Goal: Information Seeking & Learning: Learn about a topic

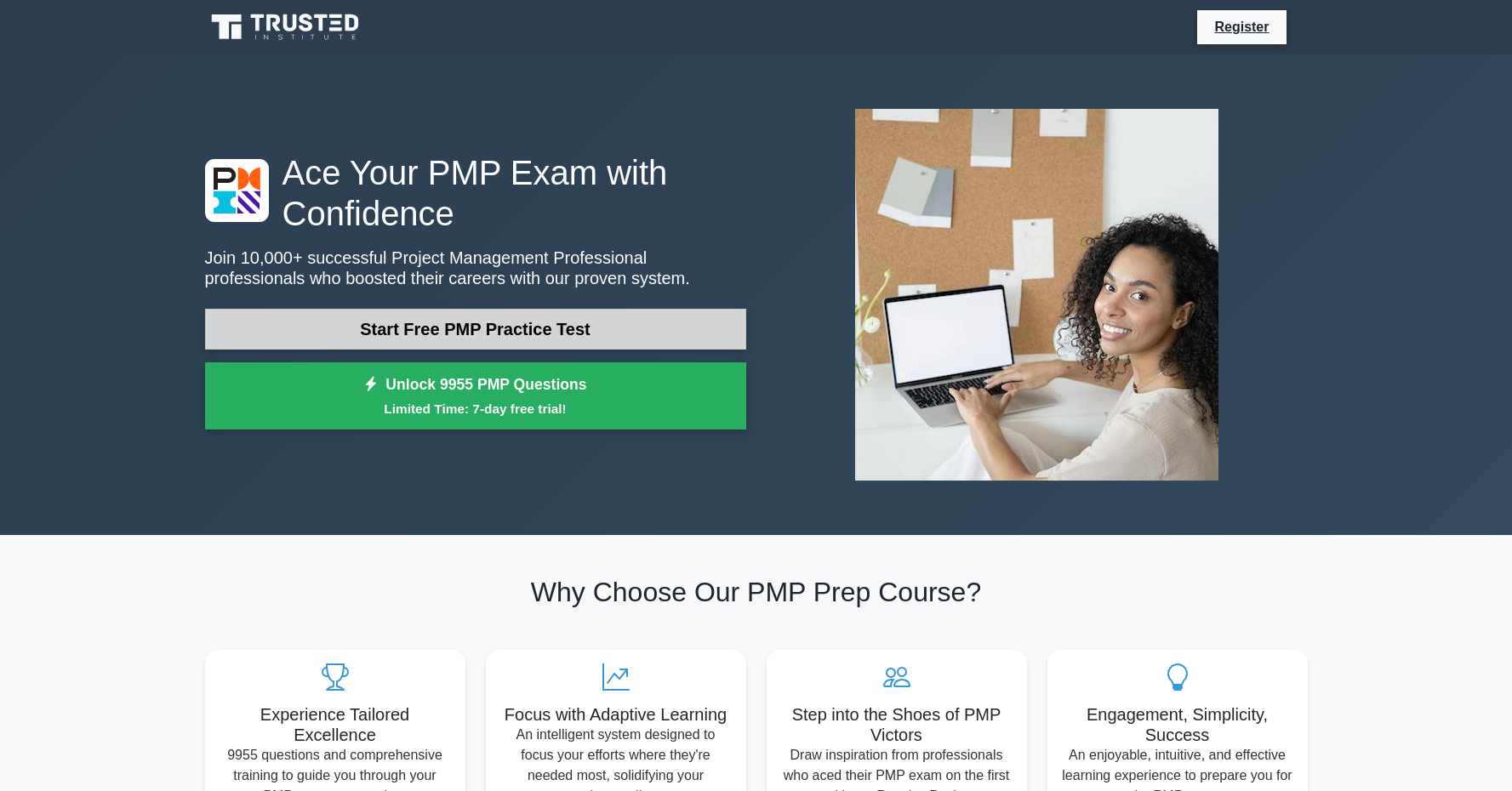
click at [464, 328] on link "Start Free PMP Practice Test" at bounding box center [475, 328] width 541 height 41
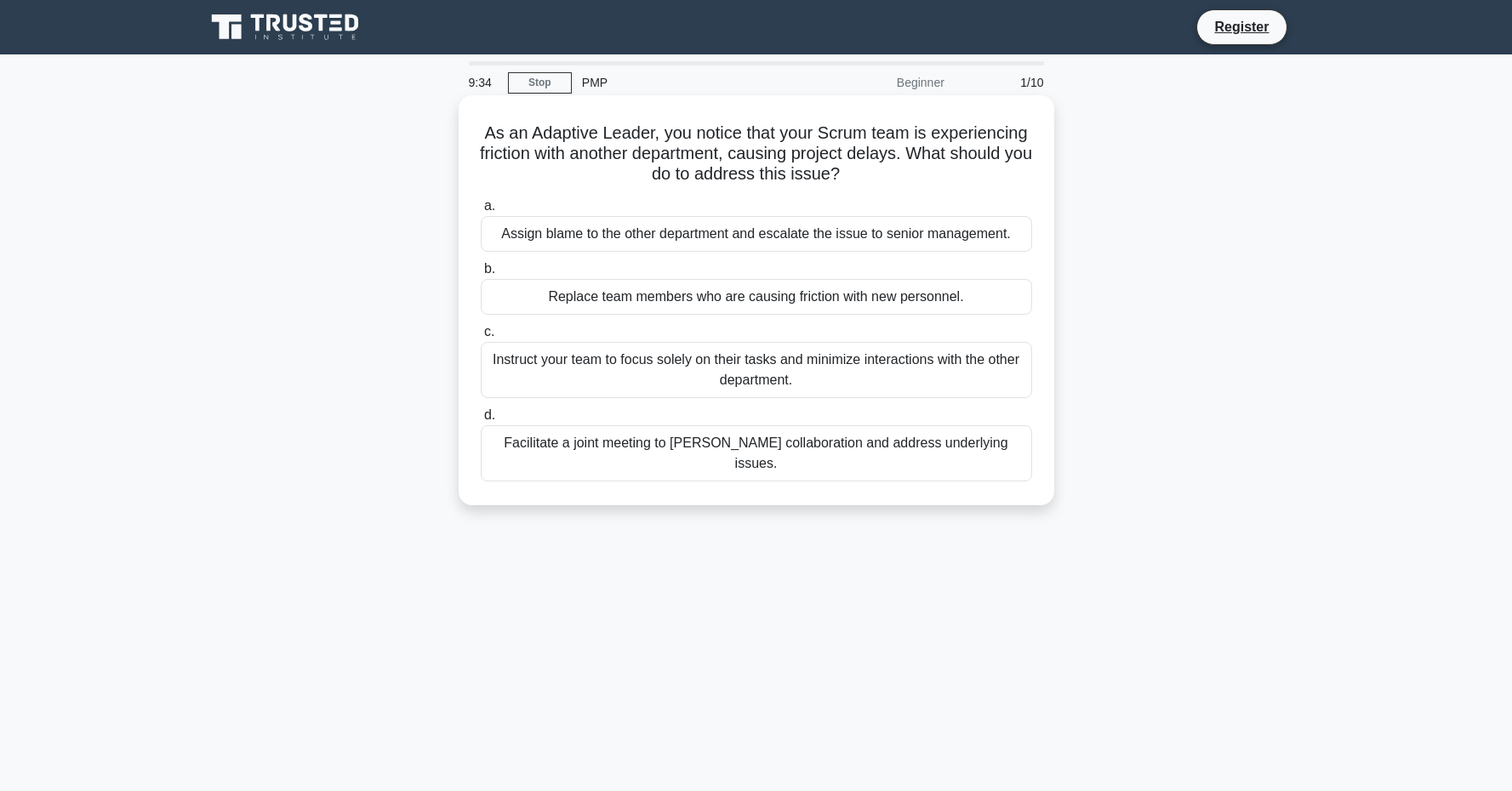
click at [600, 443] on div "Facilitate a joint meeting to foster collaboration and address underlying issue…" at bounding box center [756, 453] width 552 height 56
click at [481, 421] on input "d. Facilitate a joint meeting to foster collaboration and address underlying is…" at bounding box center [481, 416] width 0 height 11
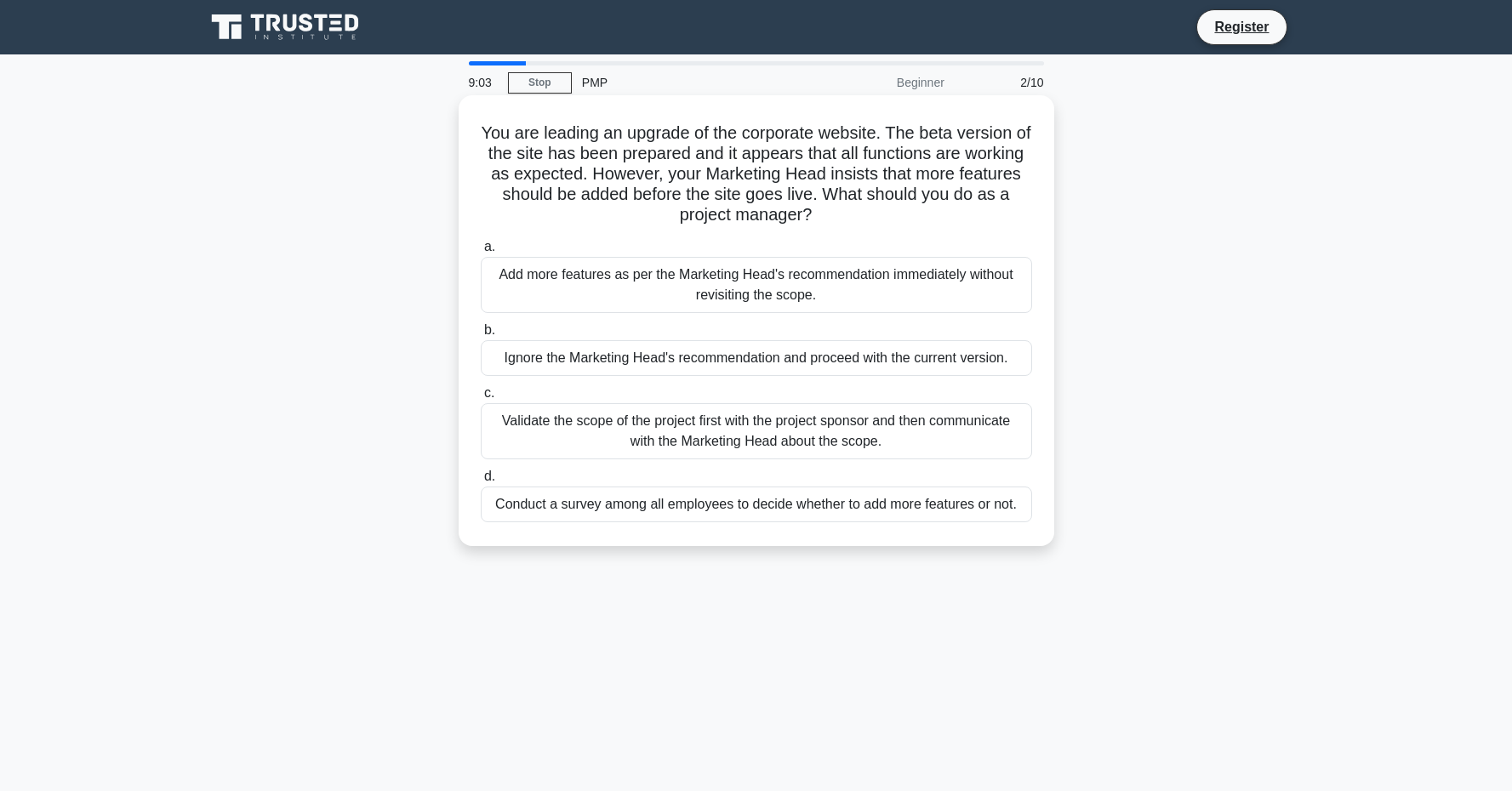
click at [592, 424] on div "Validate the scope of the project first with the project sponsor and then commu…" at bounding box center [756, 431] width 552 height 56
click at [481, 399] on input "c. Validate the scope of the project first with the project sponsor and then co…" at bounding box center [481, 393] width 0 height 11
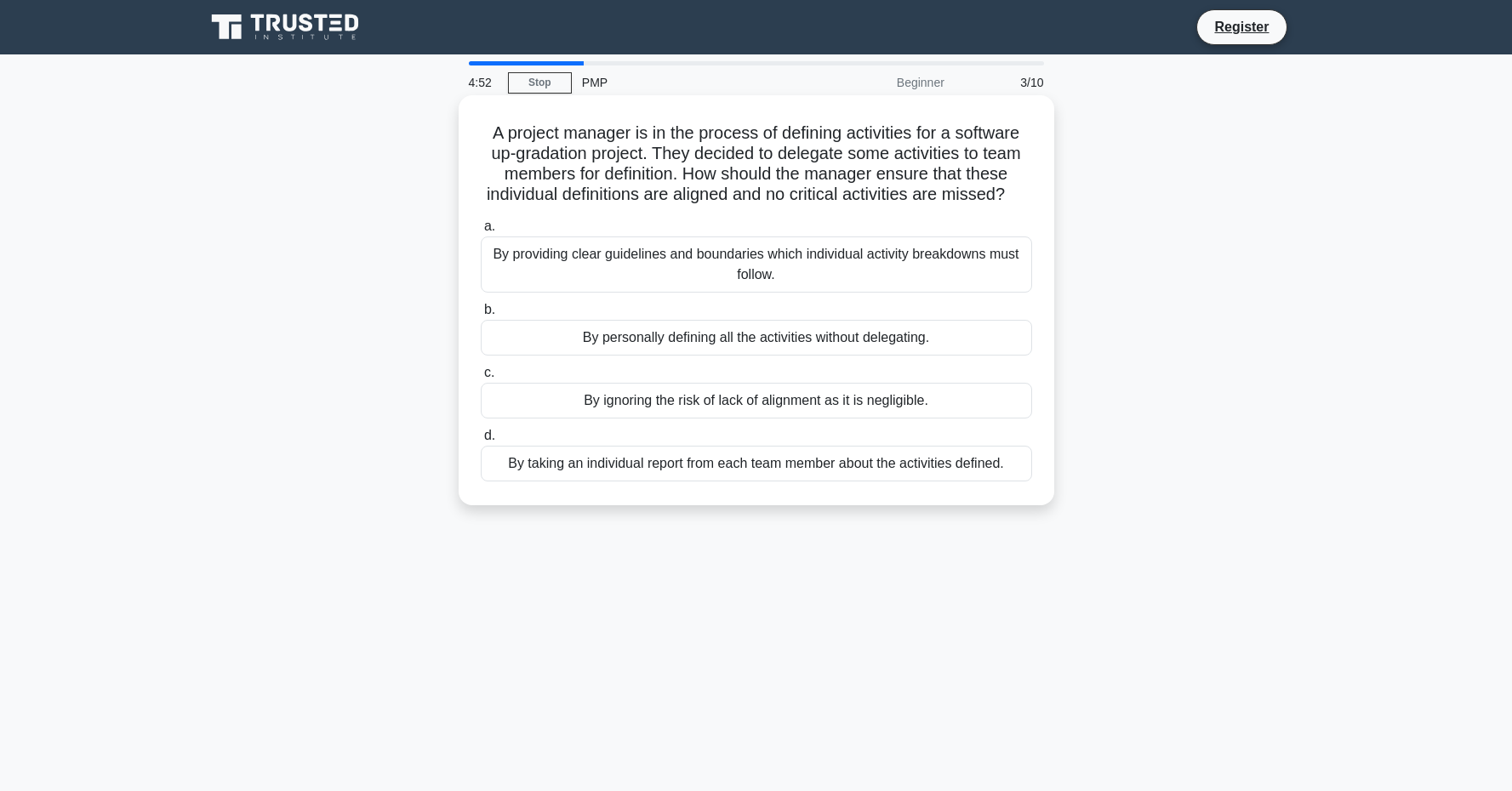
click at [715, 278] on div "By providing clear guidelines and boundaries which individual activity breakdow…" at bounding box center [756, 264] width 552 height 56
click at [481, 233] on input "a. By providing clear guidelines and boundaries which individual activity break…" at bounding box center [481, 226] width 0 height 11
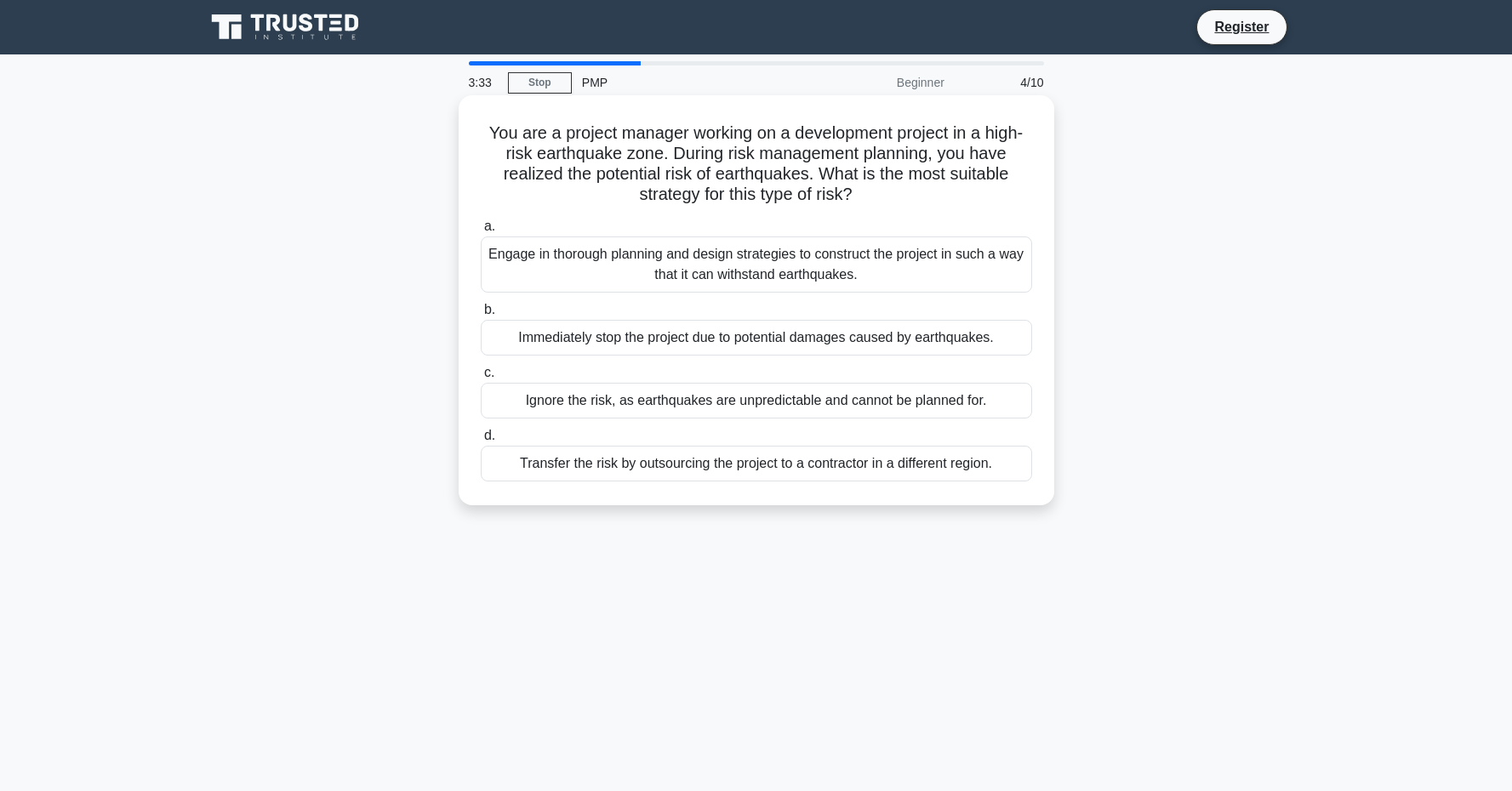
drag, startPoint x: 491, startPoint y: 126, endPoint x: 866, endPoint y: 205, distance: 383.2
click at [866, 205] on h5 "You are a project manager working on a development project in a high-risk earth…" at bounding box center [756, 165] width 555 height 84
copy h5 "You are a project manager working on a development project in a high-risk earth…"
drag, startPoint x: 493, startPoint y: 247, endPoint x: 1001, endPoint y: 472, distance: 555.6
click at [1001, 472] on div "a. Engage in thorough planning and design strategies to construct the project i…" at bounding box center [756, 348] width 572 height 272
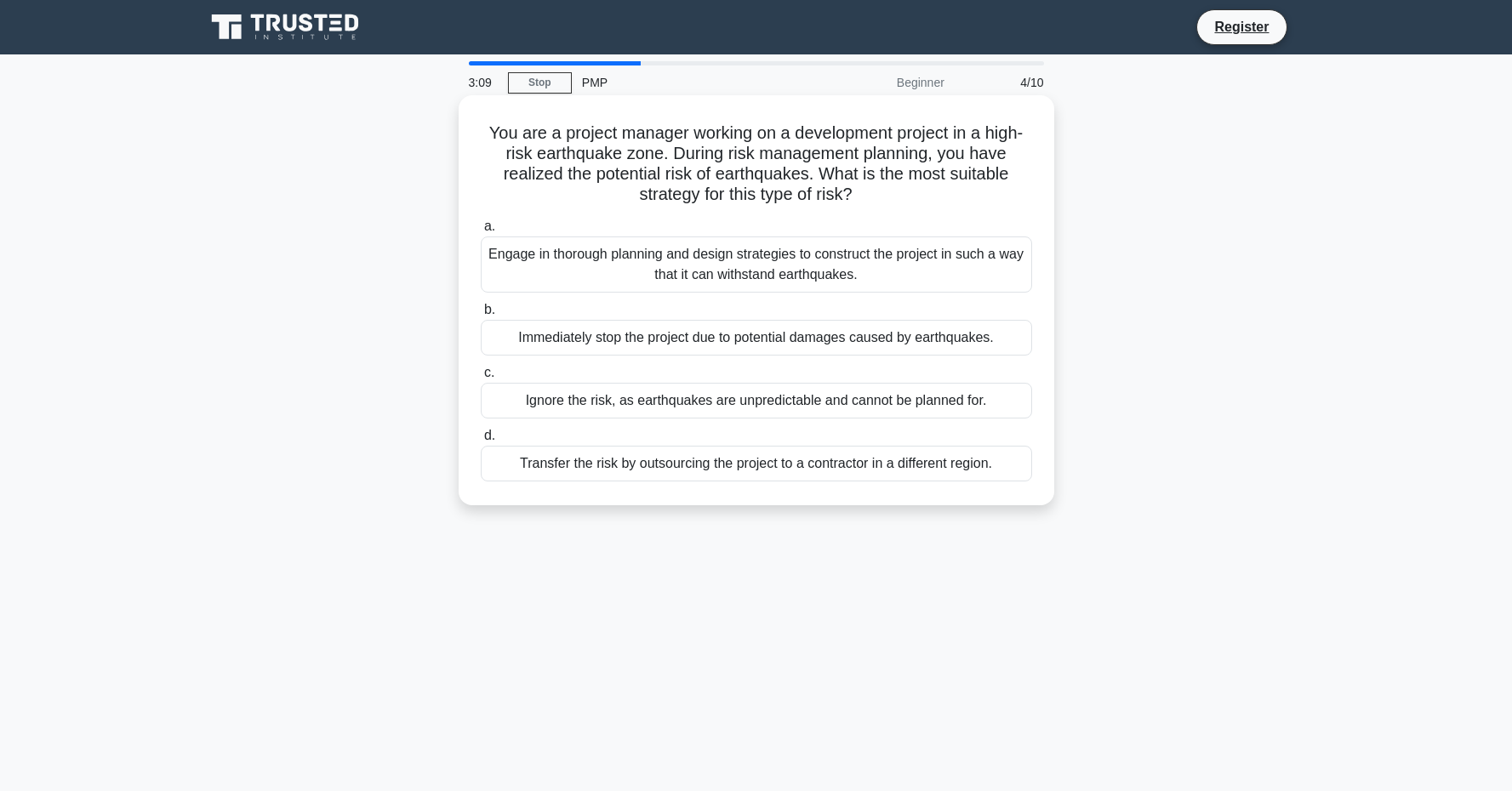
copy div "Engage in thorough planning and design strategies to construct the project in s…"
click at [1114, 321] on div "You are a project manager working on a development project in a high-risk earth…" at bounding box center [756, 314] width 1123 height 430
click at [895, 275] on div "Engage in thorough planning and design strategies to construct the project in s…" at bounding box center [756, 264] width 552 height 56
click at [481, 233] on input "a. Engage in thorough planning and design strategies to construct the project i…" at bounding box center [481, 226] width 0 height 11
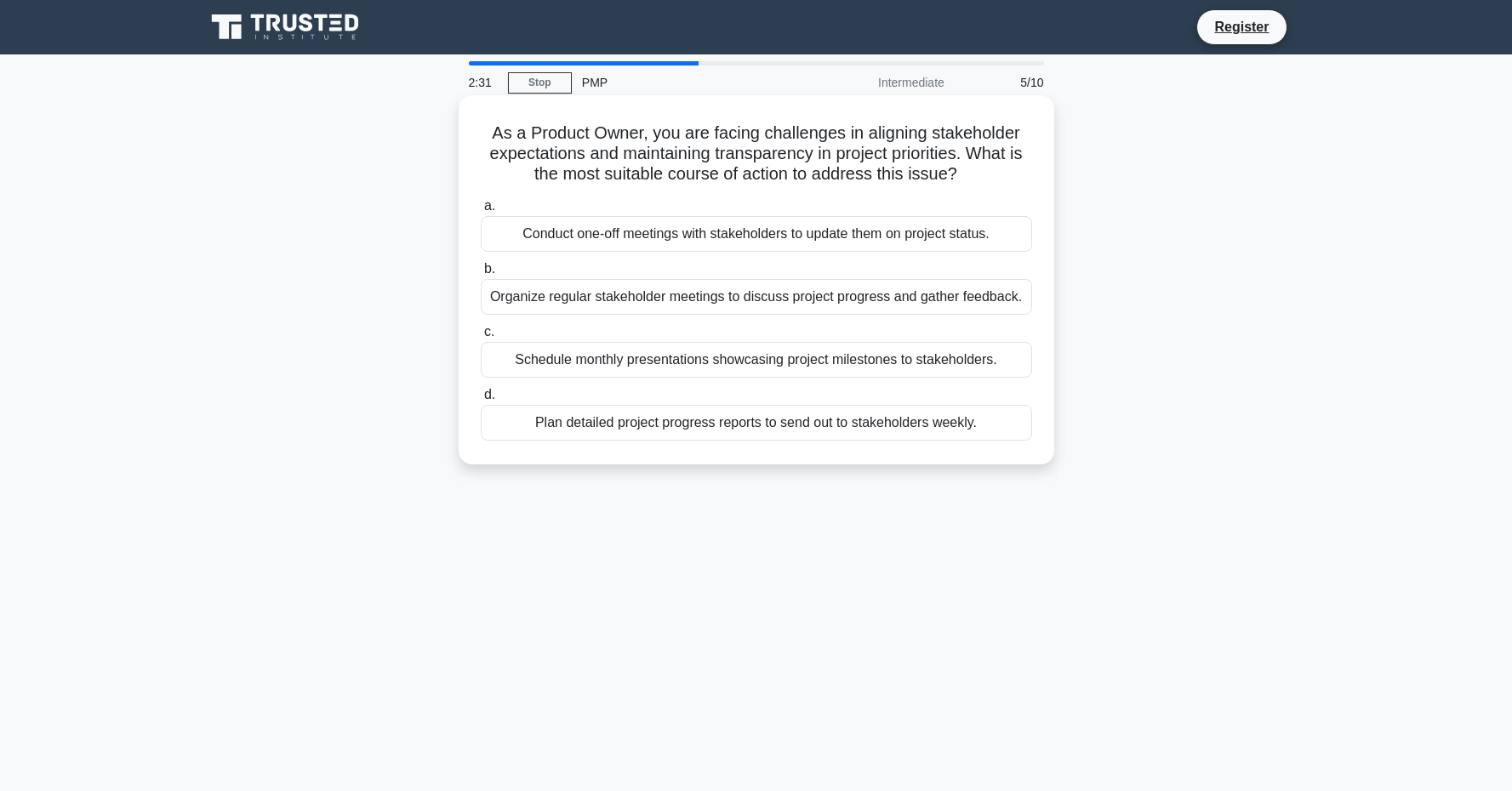
click at [729, 419] on div "Plan detailed project progress reports to send out to stakeholders weekly." at bounding box center [756, 423] width 552 height 36
click at [481, 401] on input "d. Plan detailed project progress reports to send out to stakeholders weekly." at bounding box center [481, 395] width 0 height 11
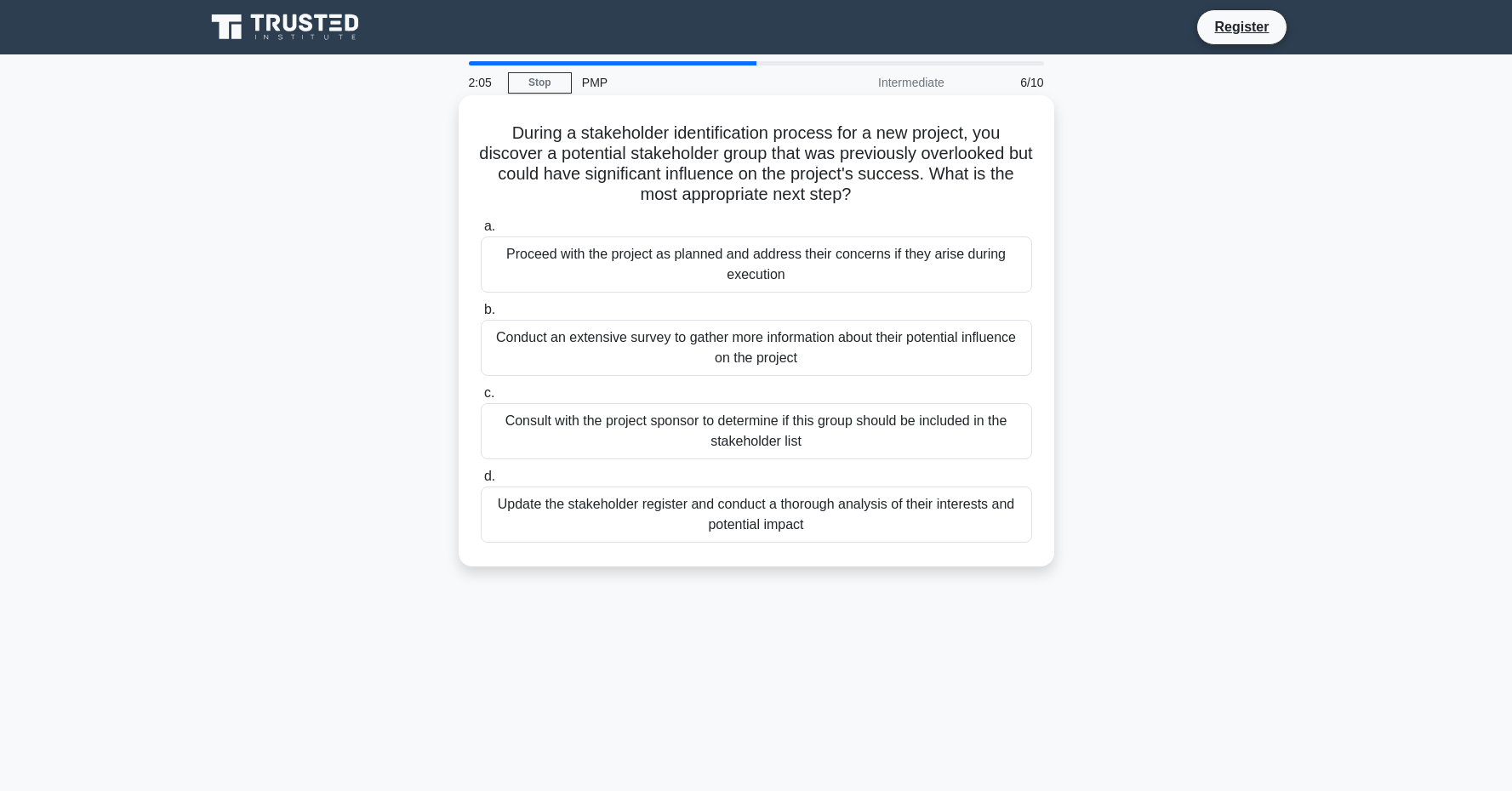
click at [756, 352] on div "Conduct an extensive survey to gather more information about their potential in…" at bounding box center [756, 348] width 552 height 56
click at [481, 315] on input "b. Conduct an extensive survey to gather more information about their potential…" at bounding box center [481, 310] width 0 height 11
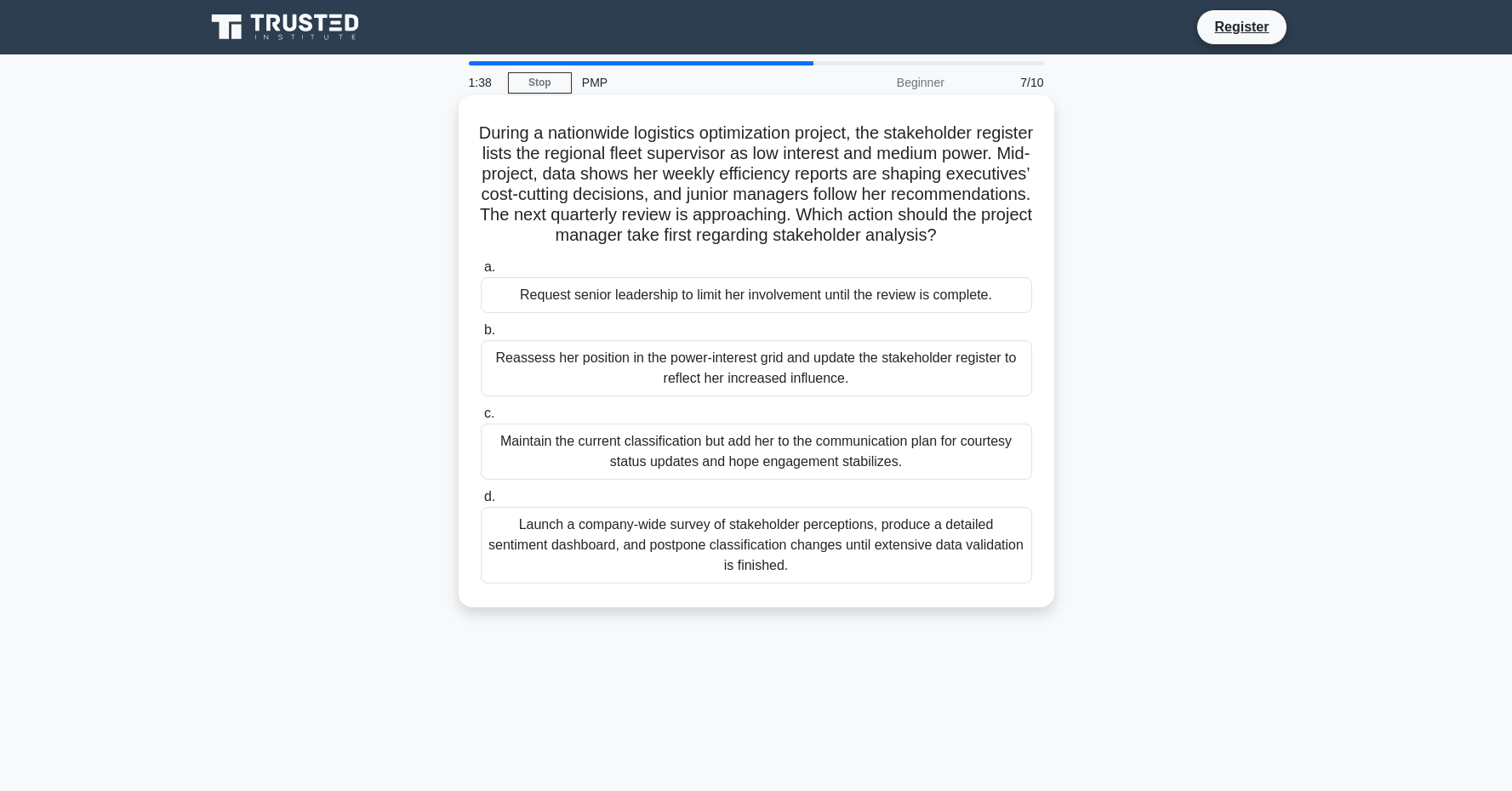
click at [759, 313] on div "Request senior leadership to limit her involvement until the review is complete." at bounding box center [756, 294] width 552 height 36
click at [481, 273] on input "a. Request senior leadership to limit her involvement until the review is compl…" at bounding box center [481, 267] width 0 height 11
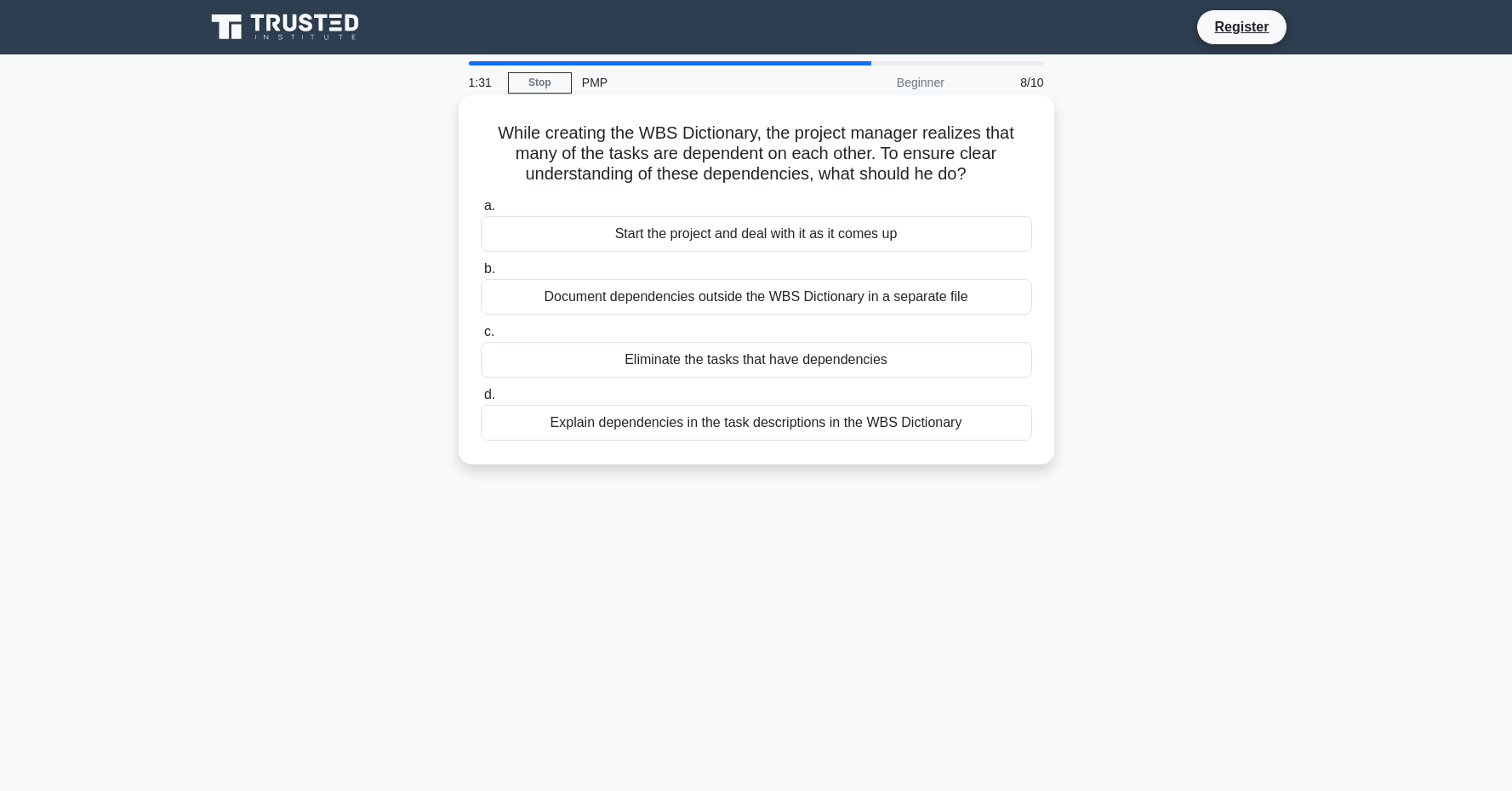
click at [770, 426] on div "Explain dependencies in the task descriptions in the WBS Dictionary" at bounding box center [756, 423] width 552 height 36
click at [481, 401] on input "d. Explain dependencies in the task descriptions in the WBS Dictionary" at bounding box center [481, 395] width 0 height 11
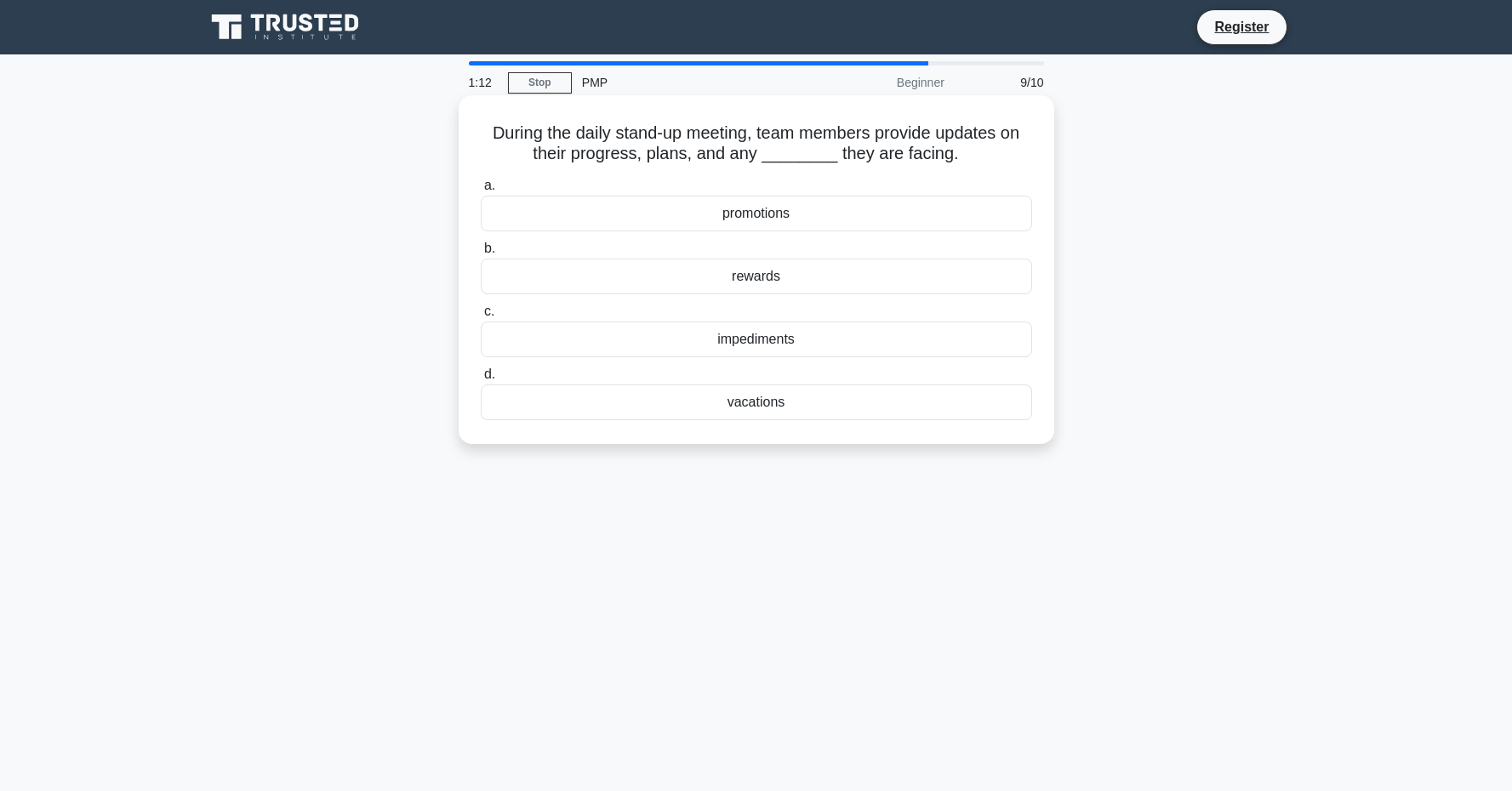
click at [799, 346] on div "impediments" at bounding box center [756, 339] width 552 height 36
click at [481, 317] on input "c. impediments" at bounding box center [481, 311] width 0 height 11
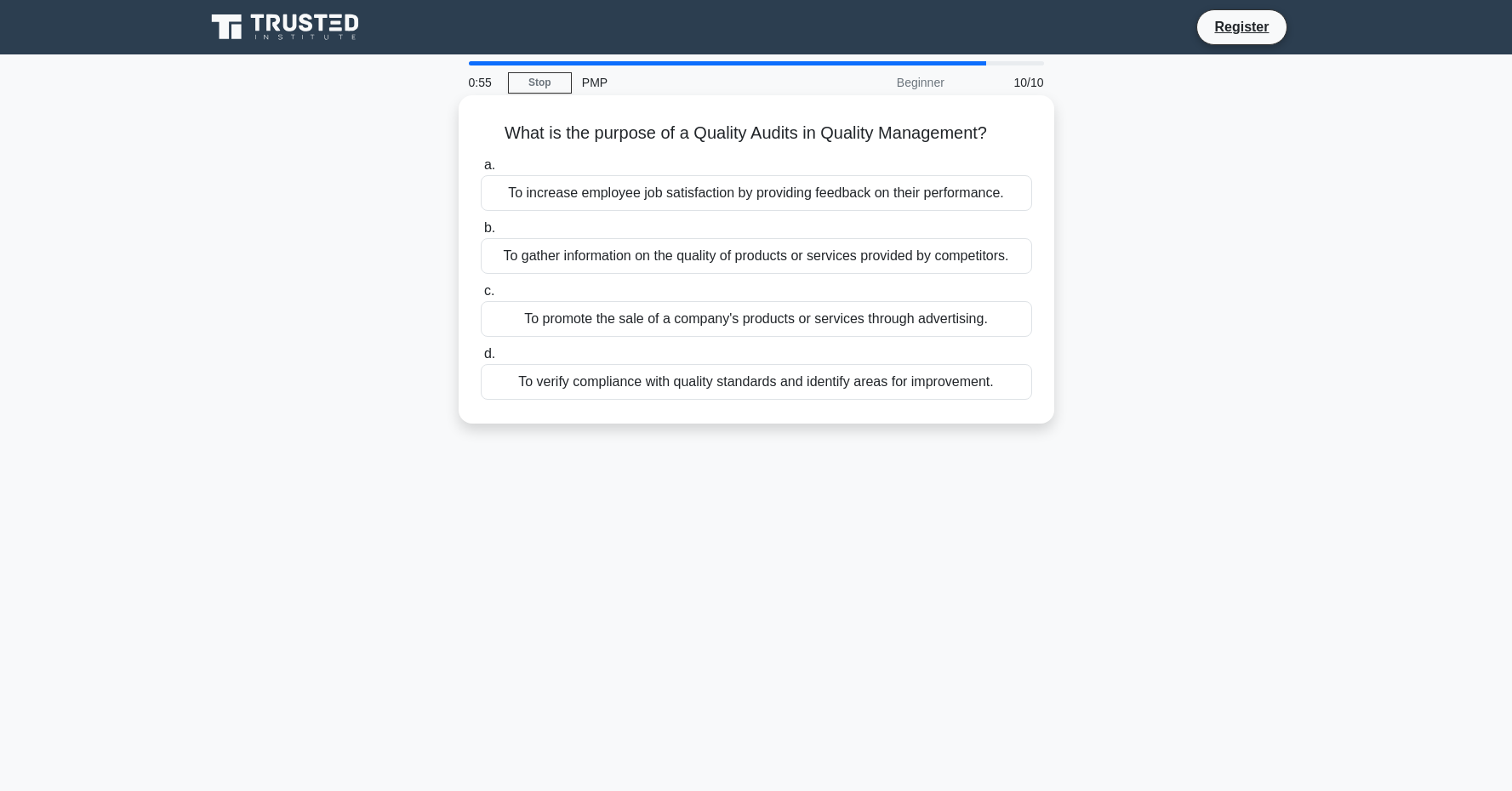
click at [783, 393] on div "To verify compliance with quality standards and identify areas for improvement." at bounding box center [756, 382] width 552 height 36
click at [481, 360] on input "d. To verify compliance with quality standards and identify areas for improveme…" at bounding box center [481, 354] width 0 height 11
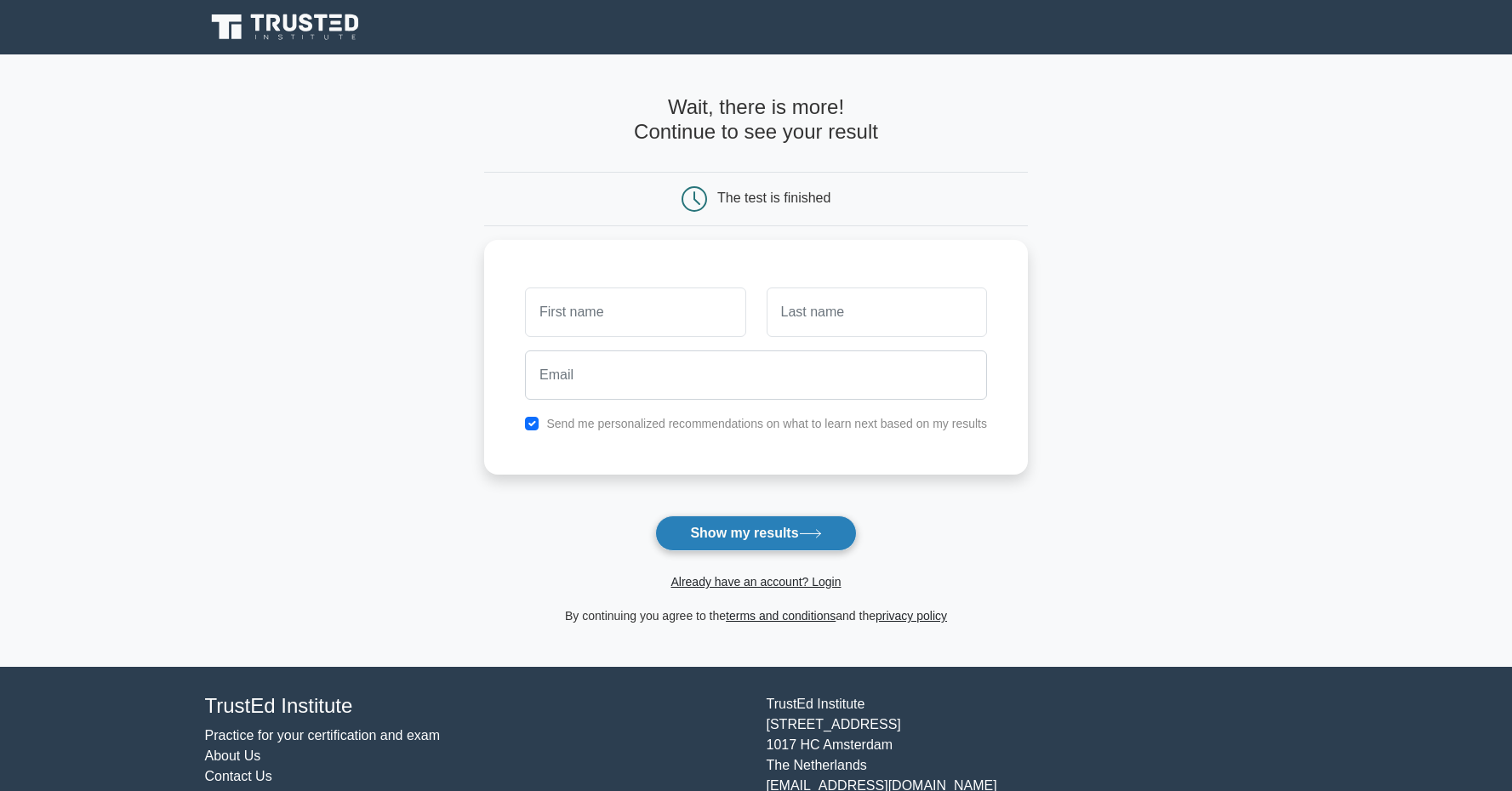
click at [774, 527] on button "Show my results" at bounding box center [756, 533] width 200 height 36
click at [641, 313] on input "text" at bounding box center [634, 308] width 220 height 50
type input "jeromiah"
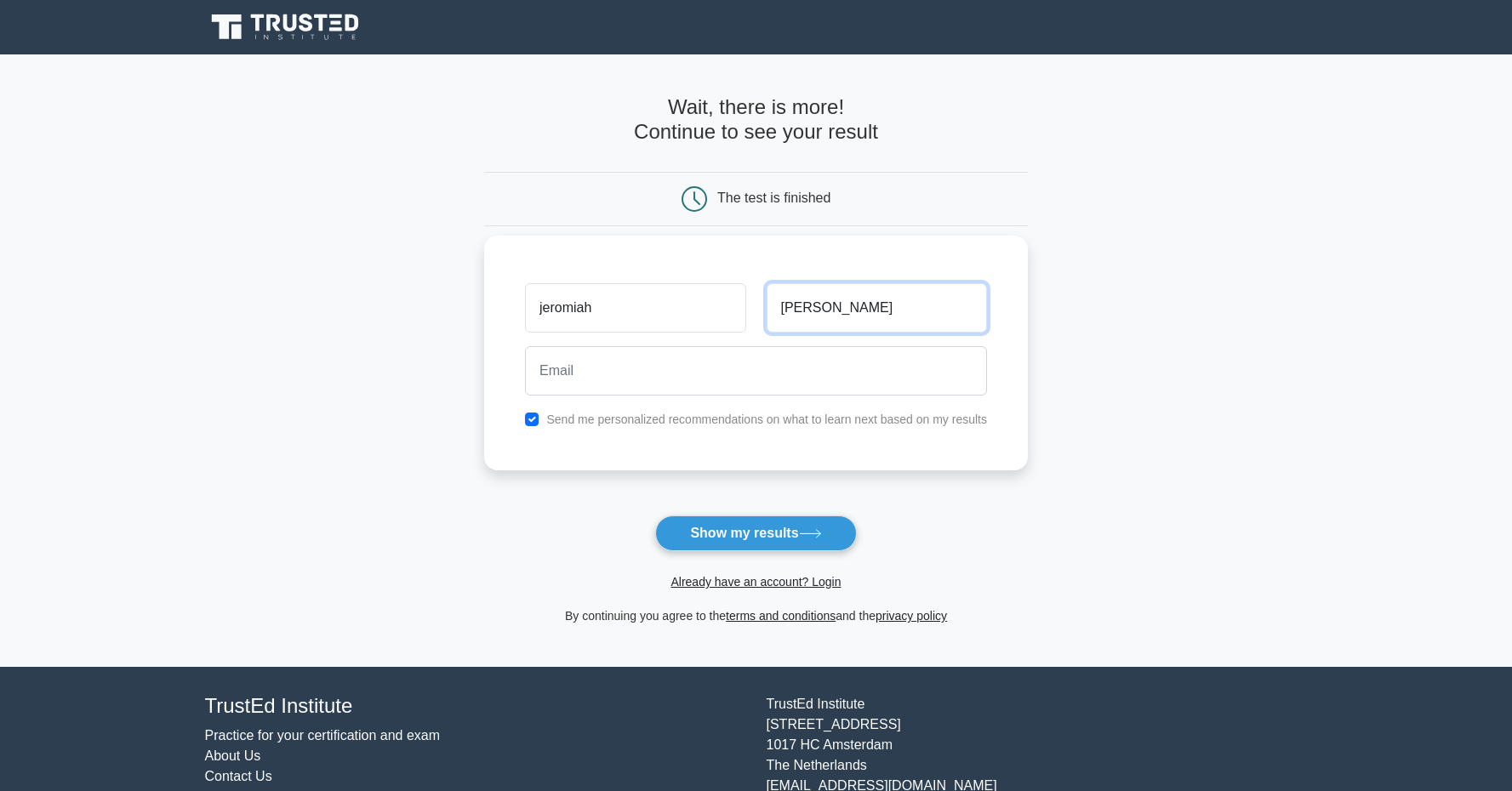
click at [785, 305] on input "jeshwanth kumar P" at bounding box center [877, 308] width 220 height 50
click at [857, 307] on input "Jeshwanth kumar P" at bounding box center [877, 308] width 220 height 50
type input "Jeshwanth Kumar P"
click at [547, 305] on input "jeromiah" at bounding box center [634, 308] width 220 height 50
type input "Jeromiah"
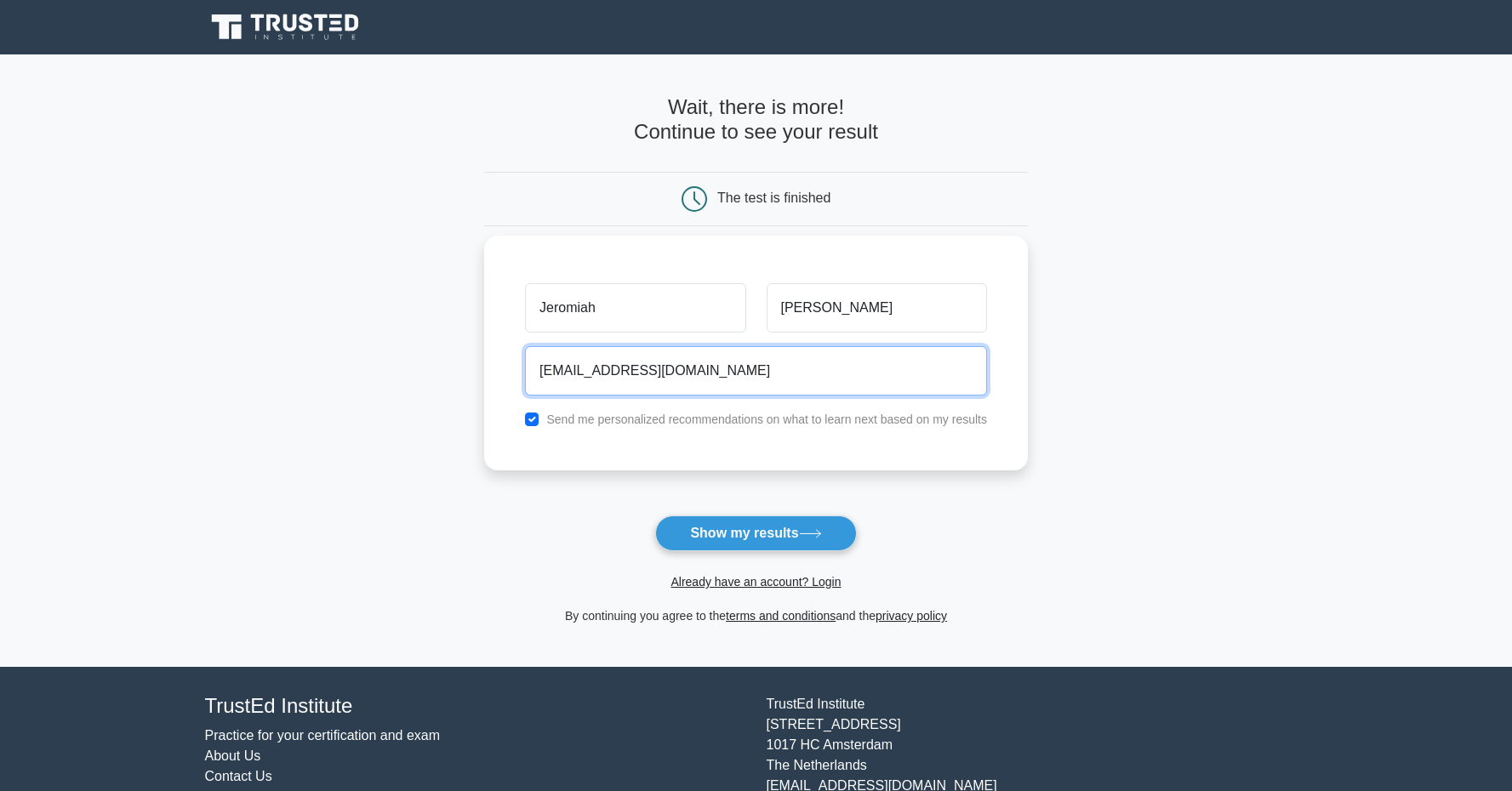
drag, startPoint x: 627, startPoint y: 370, endPoint x: 771, endPoint y: 370, distance: 144.0
click at [771, 370] on input "jeromiahjack@GMAIL.COM" at bounding box center [756, 370] width 462 height 50
type input "jeromiahjack@gmail.com"
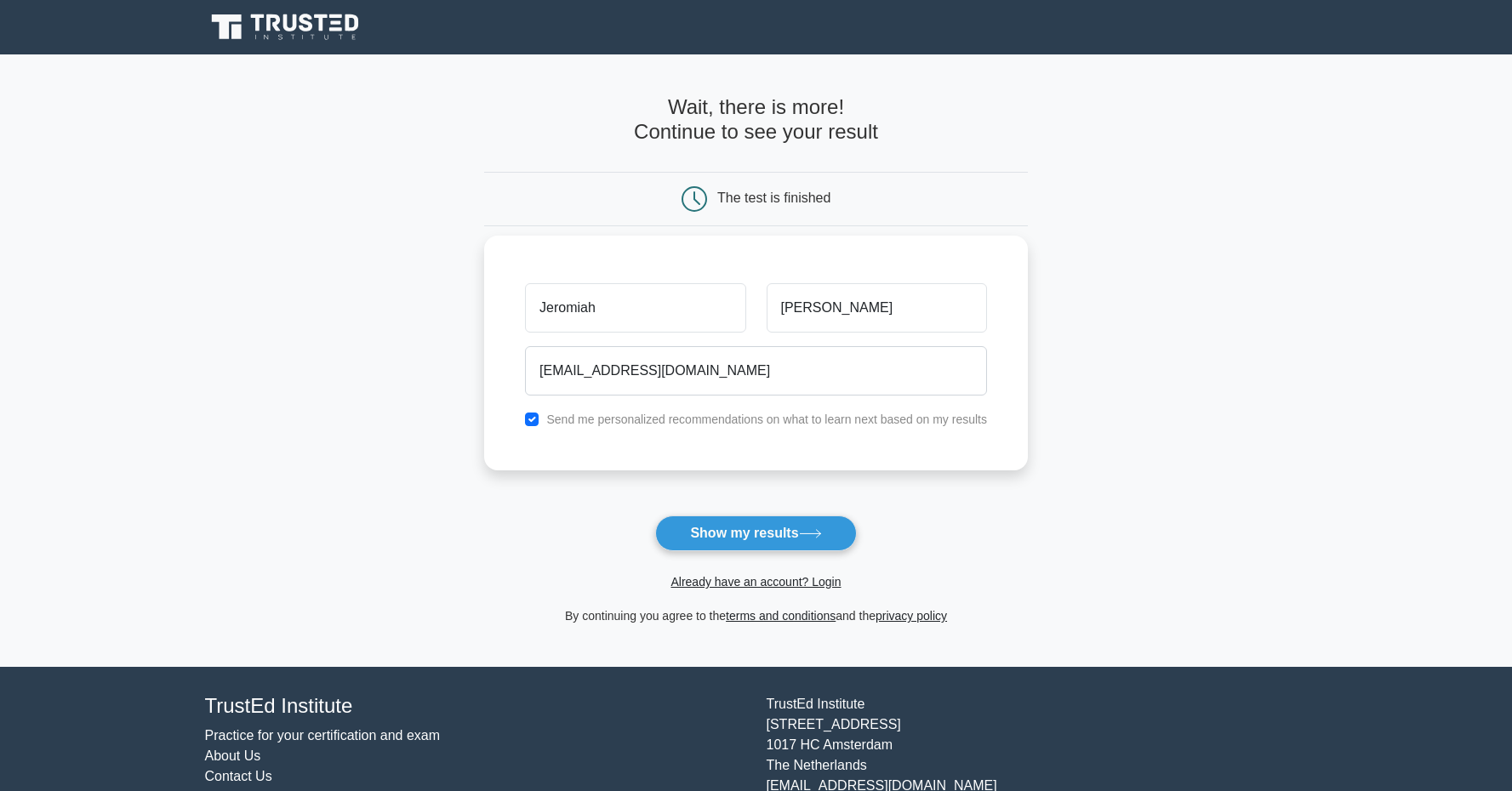
click at [529, 416] on input "checkbox" at bounding box center [532, 420] width 14 height 14
checkbox input "false"
click at [723, 535] on button "Show my results" at bounding box center [756, 533] width 200 height 36
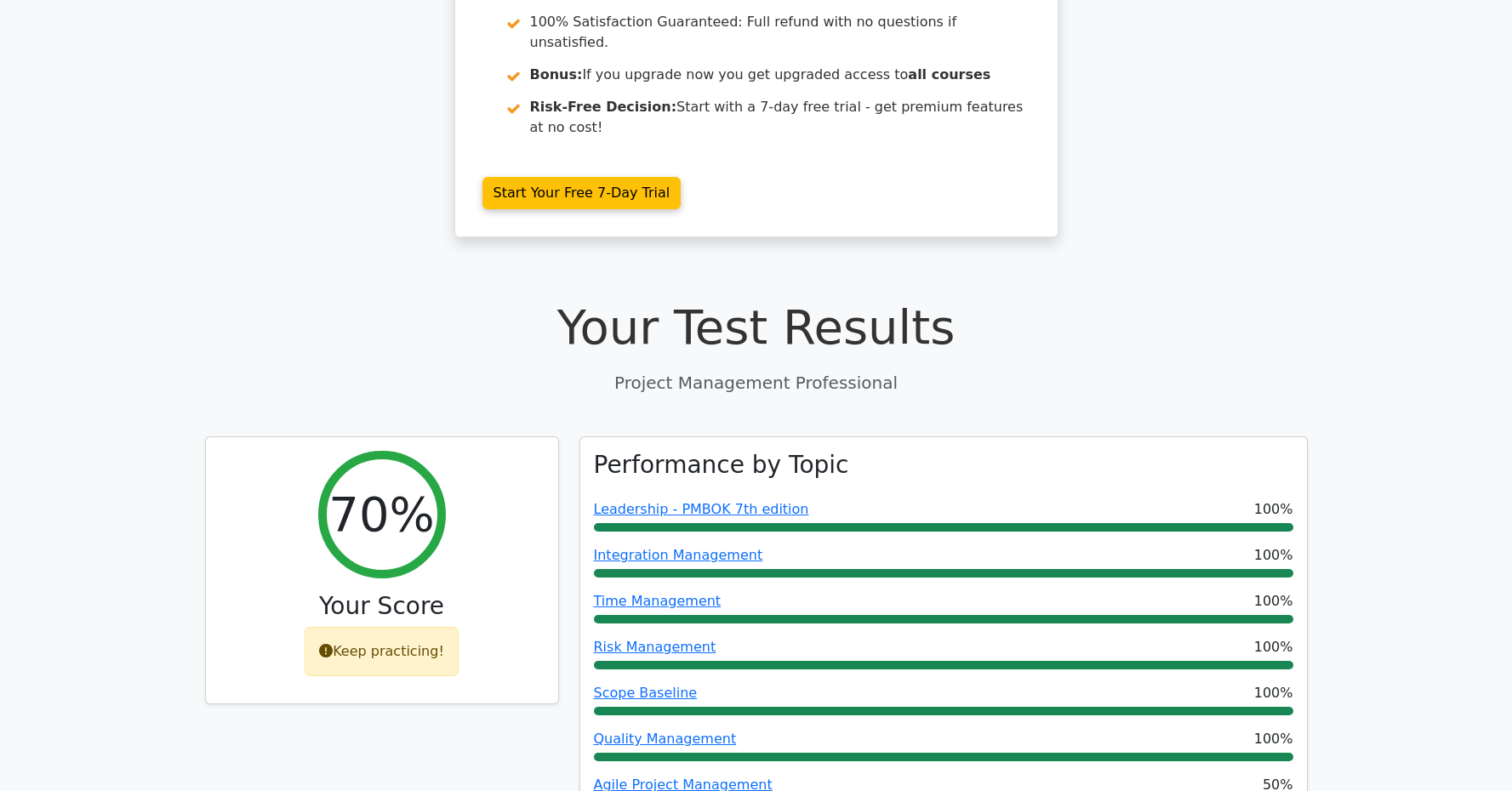
scroll to position [592, 0]
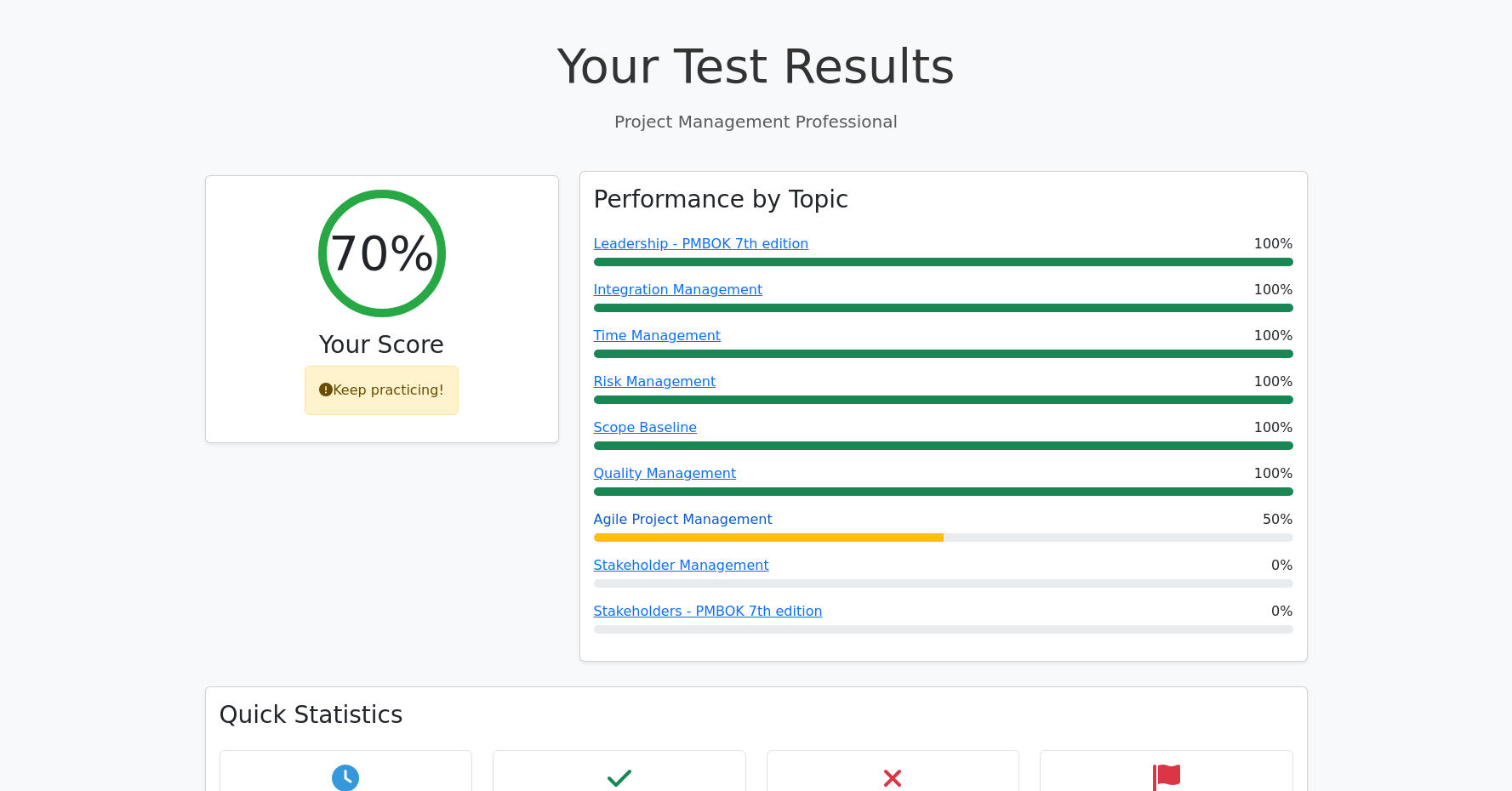
click at [707, 511] on link "Agile Project Management" at bounding box center [683, 519] width 179 height 17
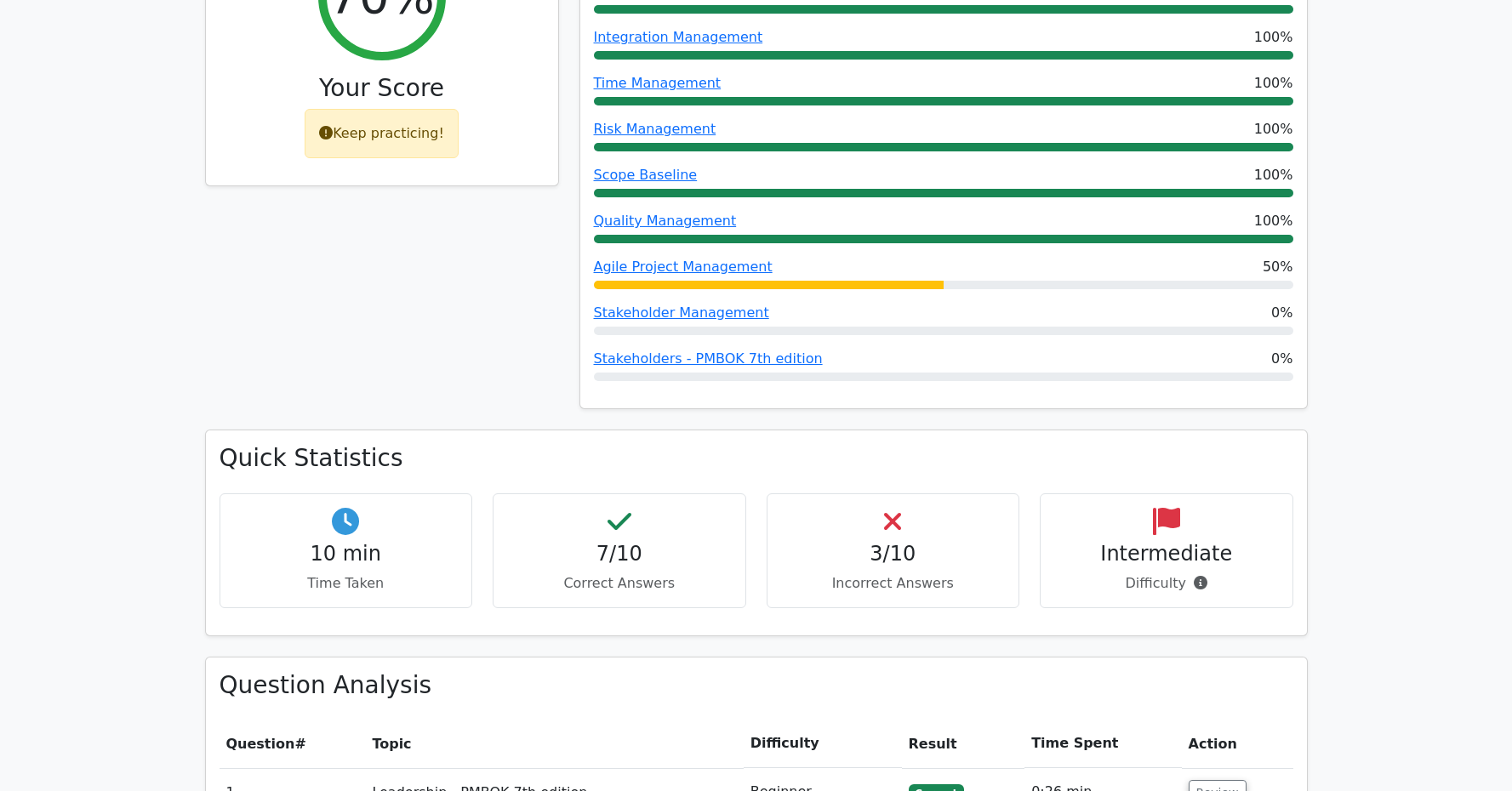
scroll to position [923, 0]
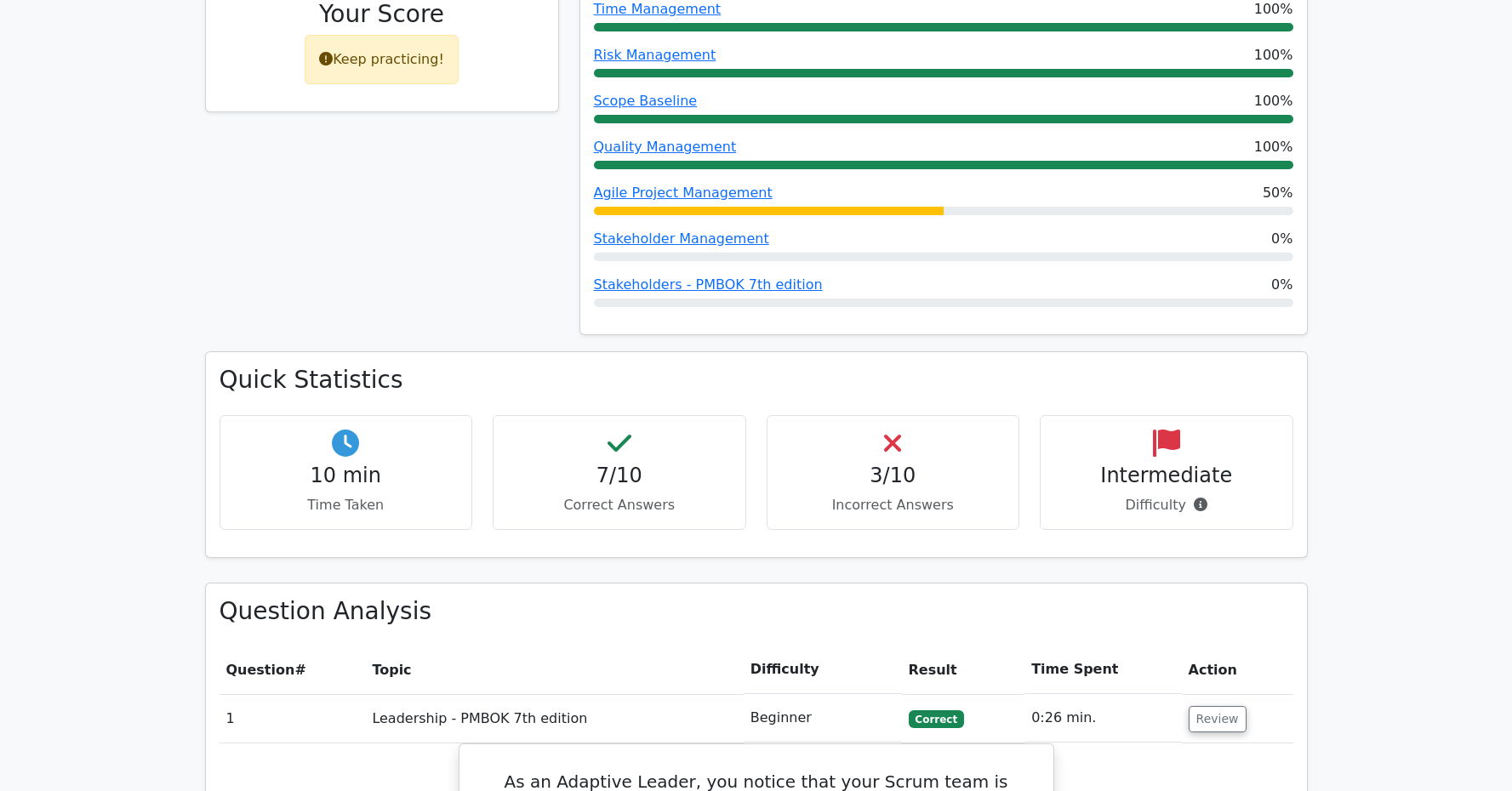
click at [886, 431] on div "3/10 Incorrect Answers" at bounding box center [893, 472] width 254 height 115
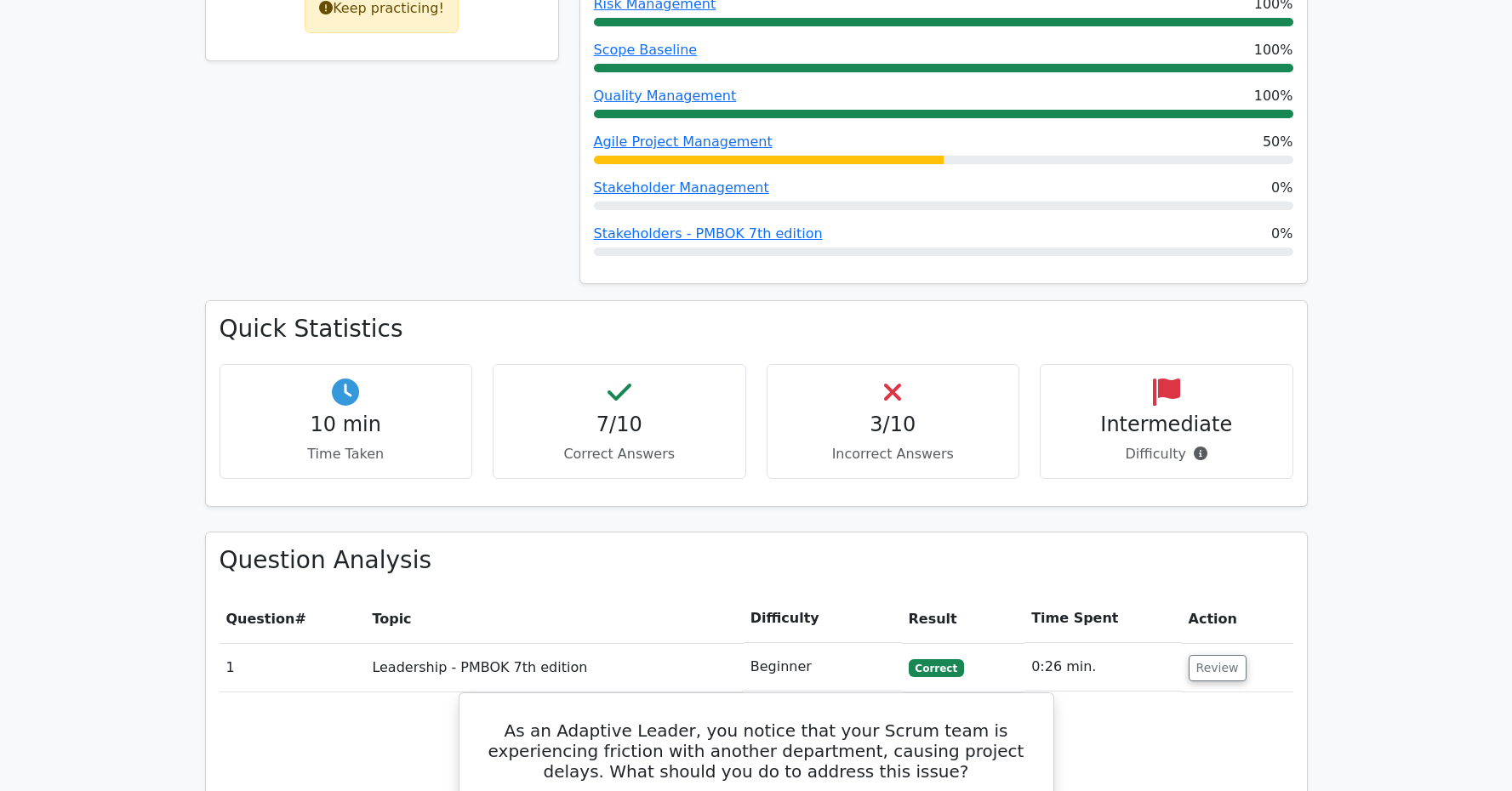
scroll to position [1015, 0]
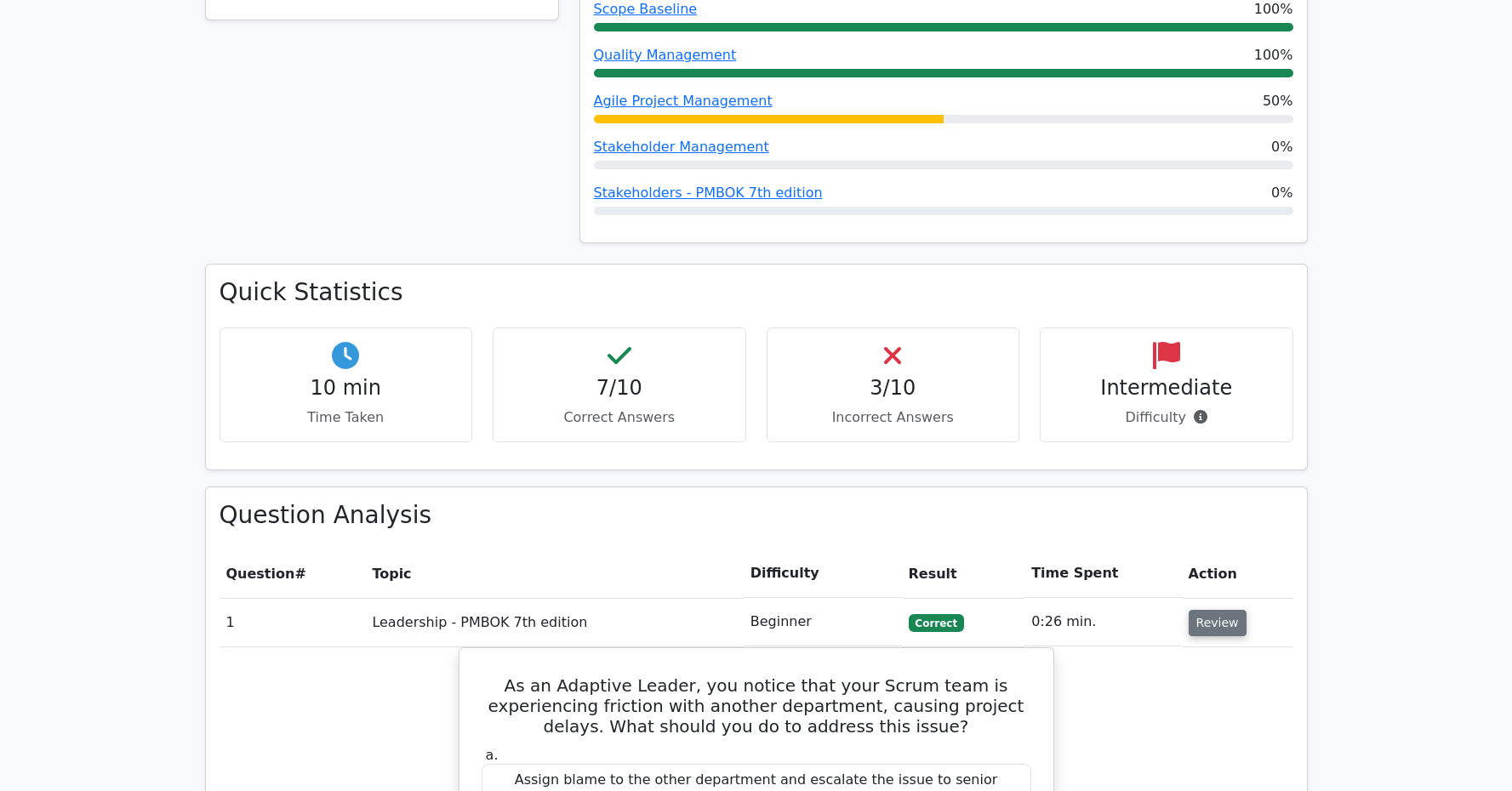
click at [1205, 610] on button "Review" at bounding box center [1217, 623] width 58 height 26
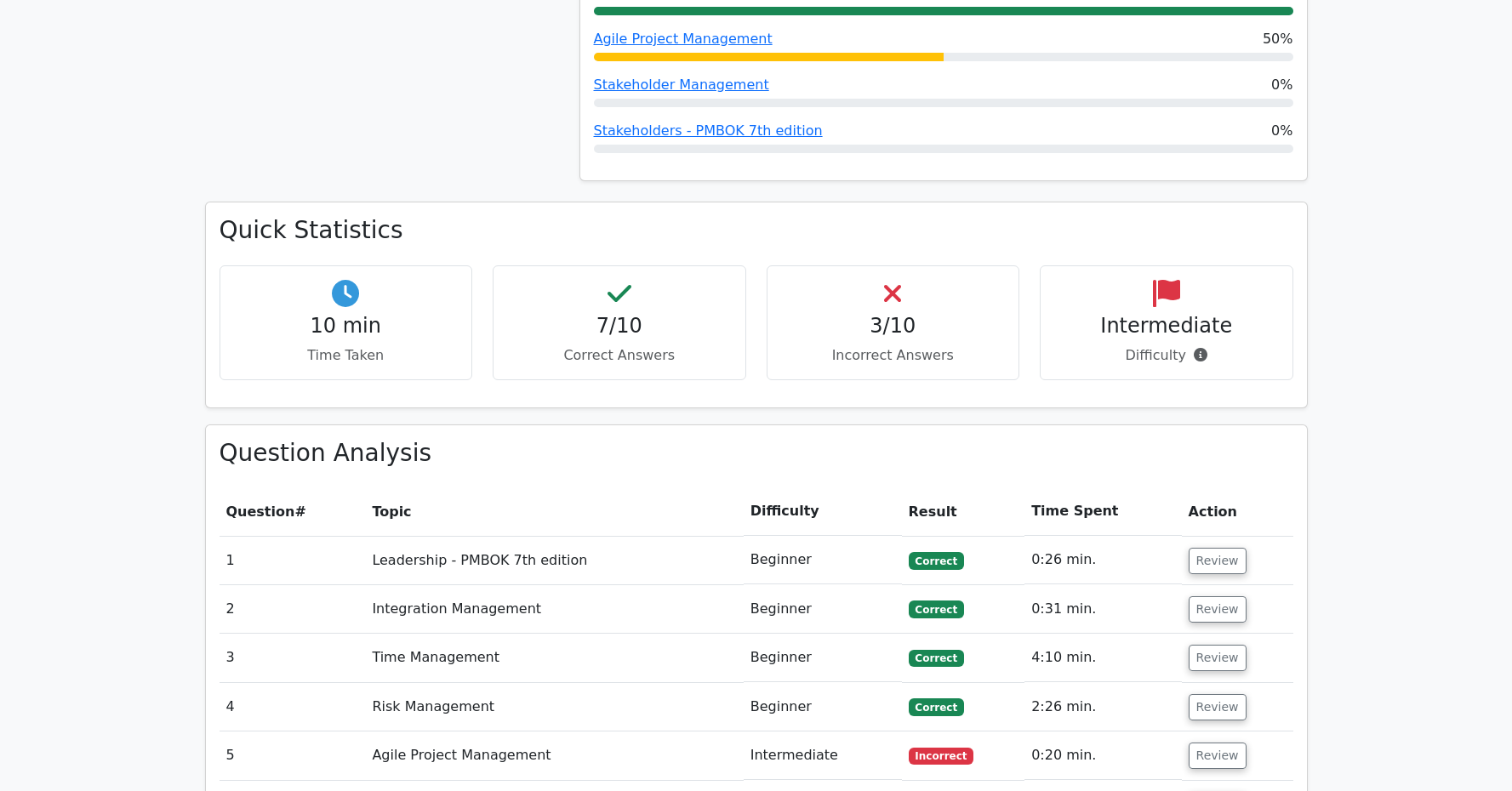
scroll to position [1154, 0]
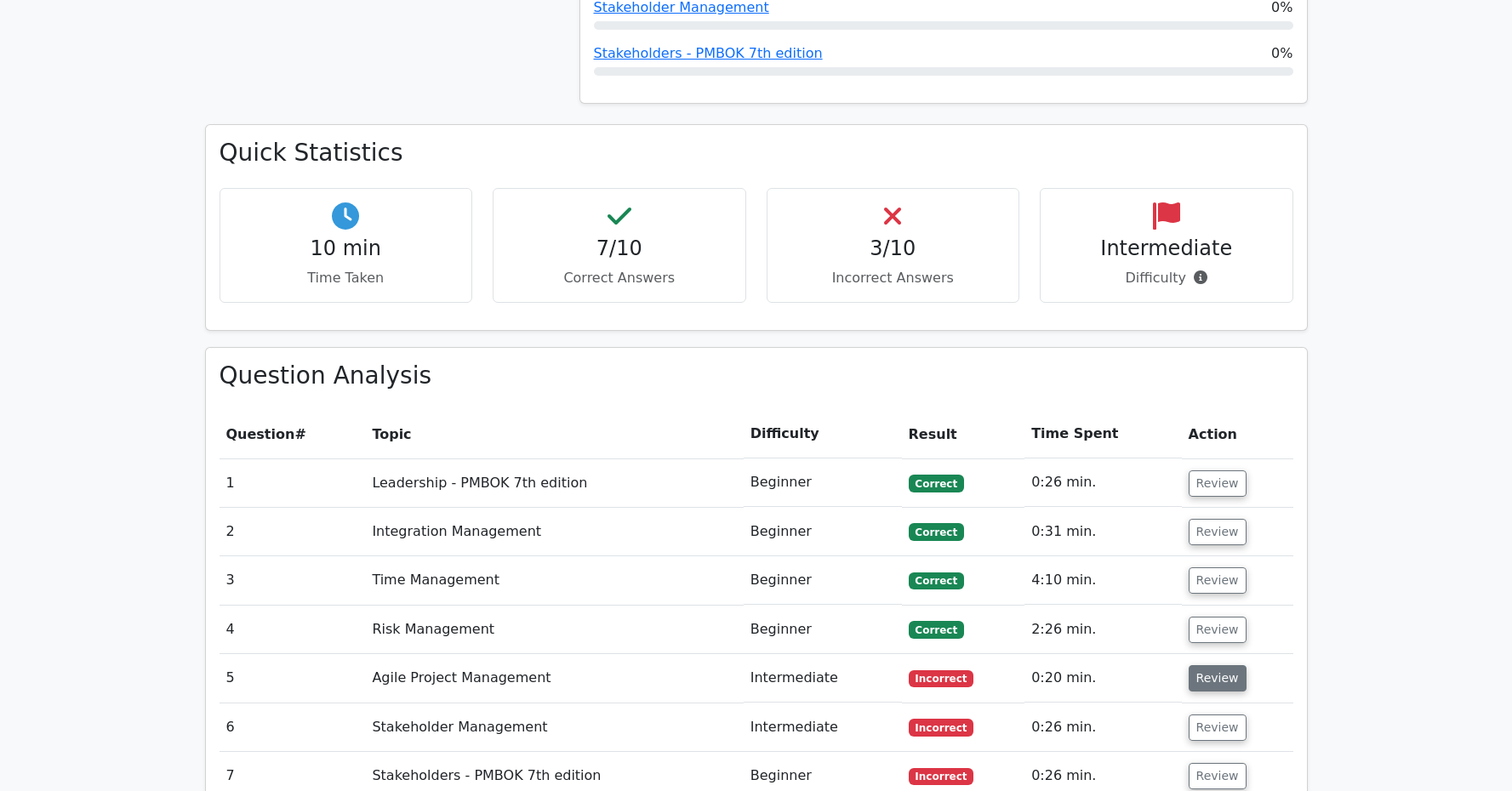
click at [1212, 666] on button "Review" at bounding box center [1217, 679] width 58 height 26
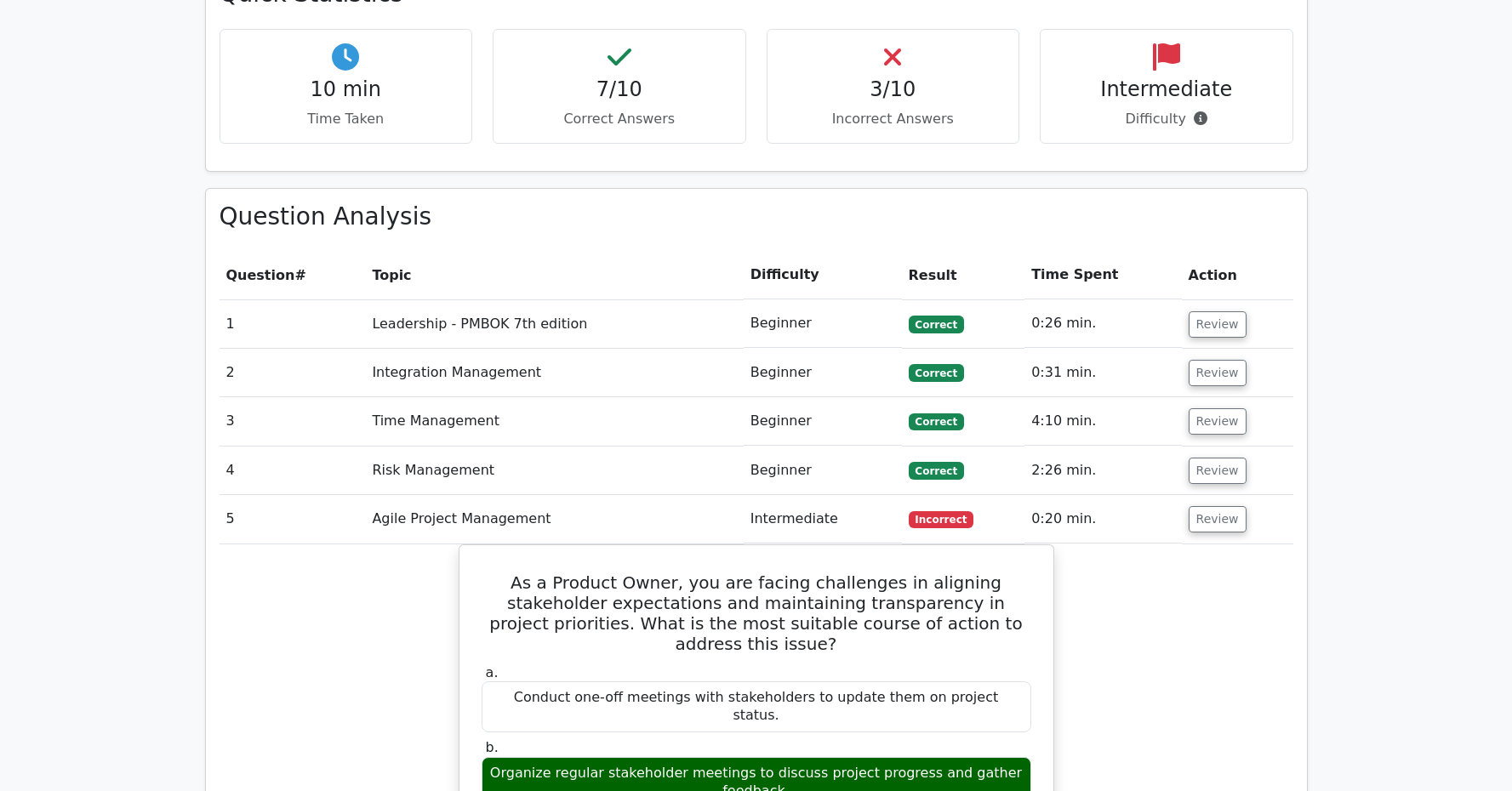
scroll to position [1430, 0]
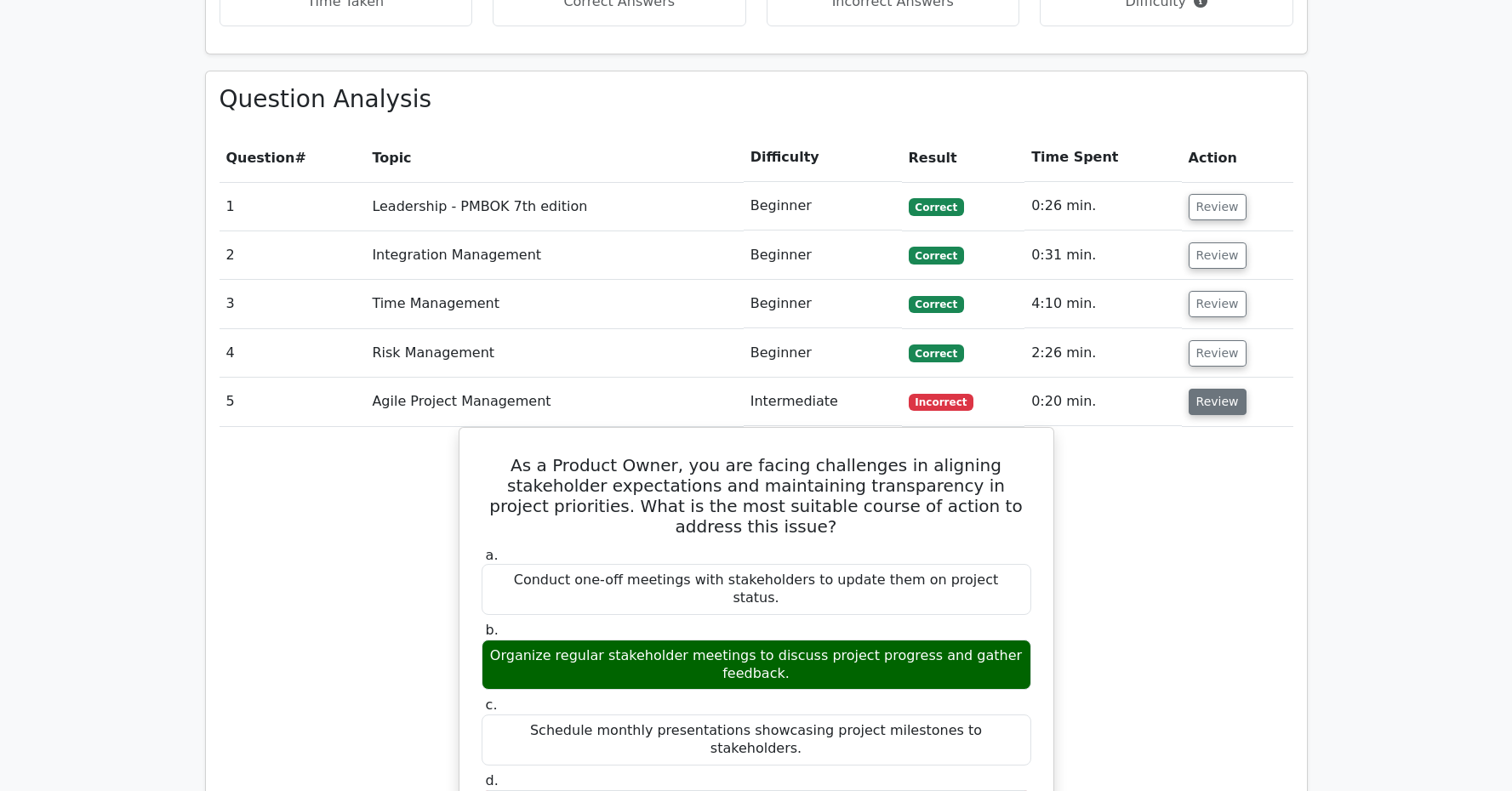
click at [1217, 389] on button "Review" at bounding box center [1217, 402] width 58 height 26
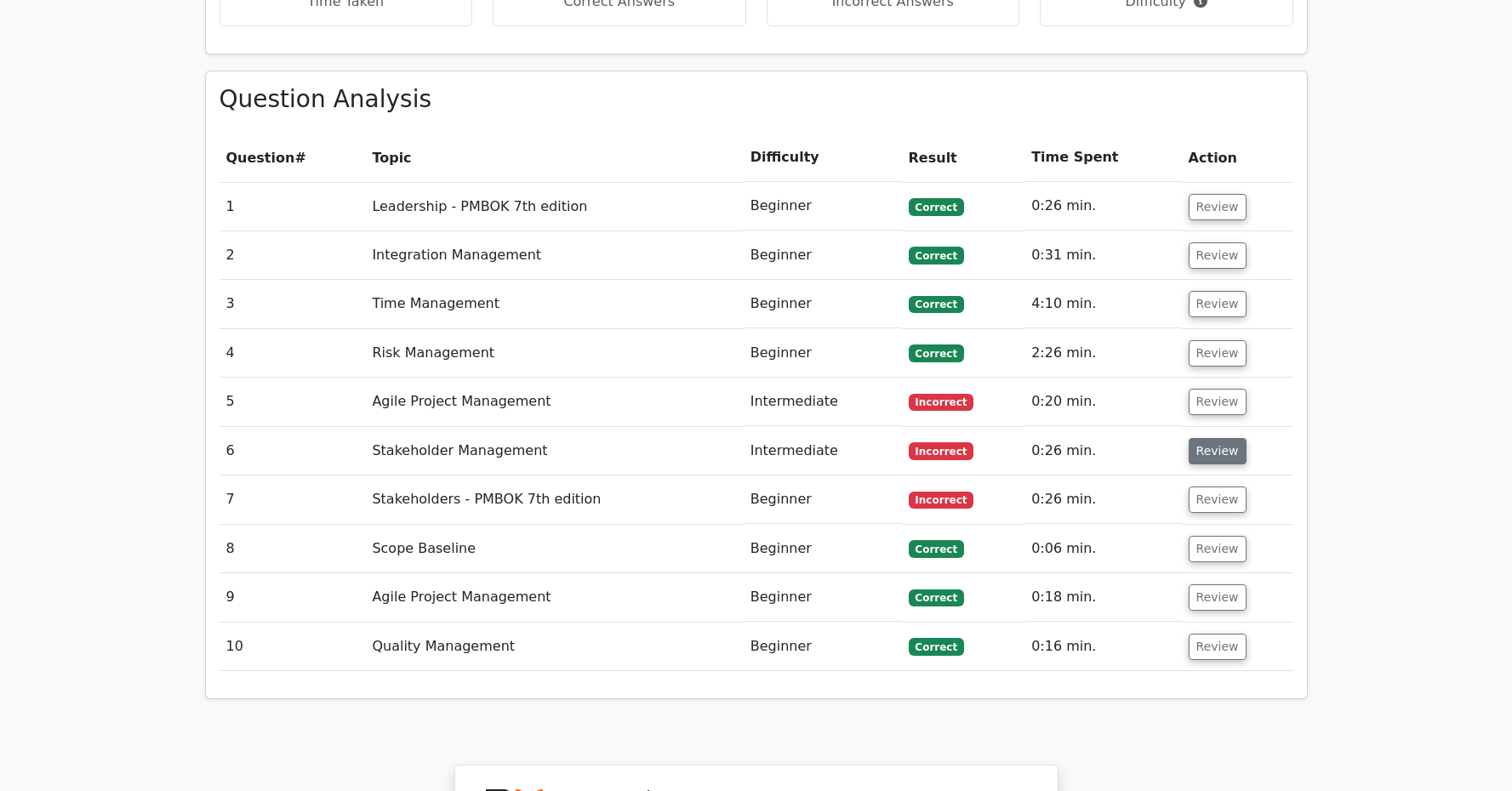
click at [1215, 438] on button "Review" at bounding box center [1217, 451] width 58 height 26
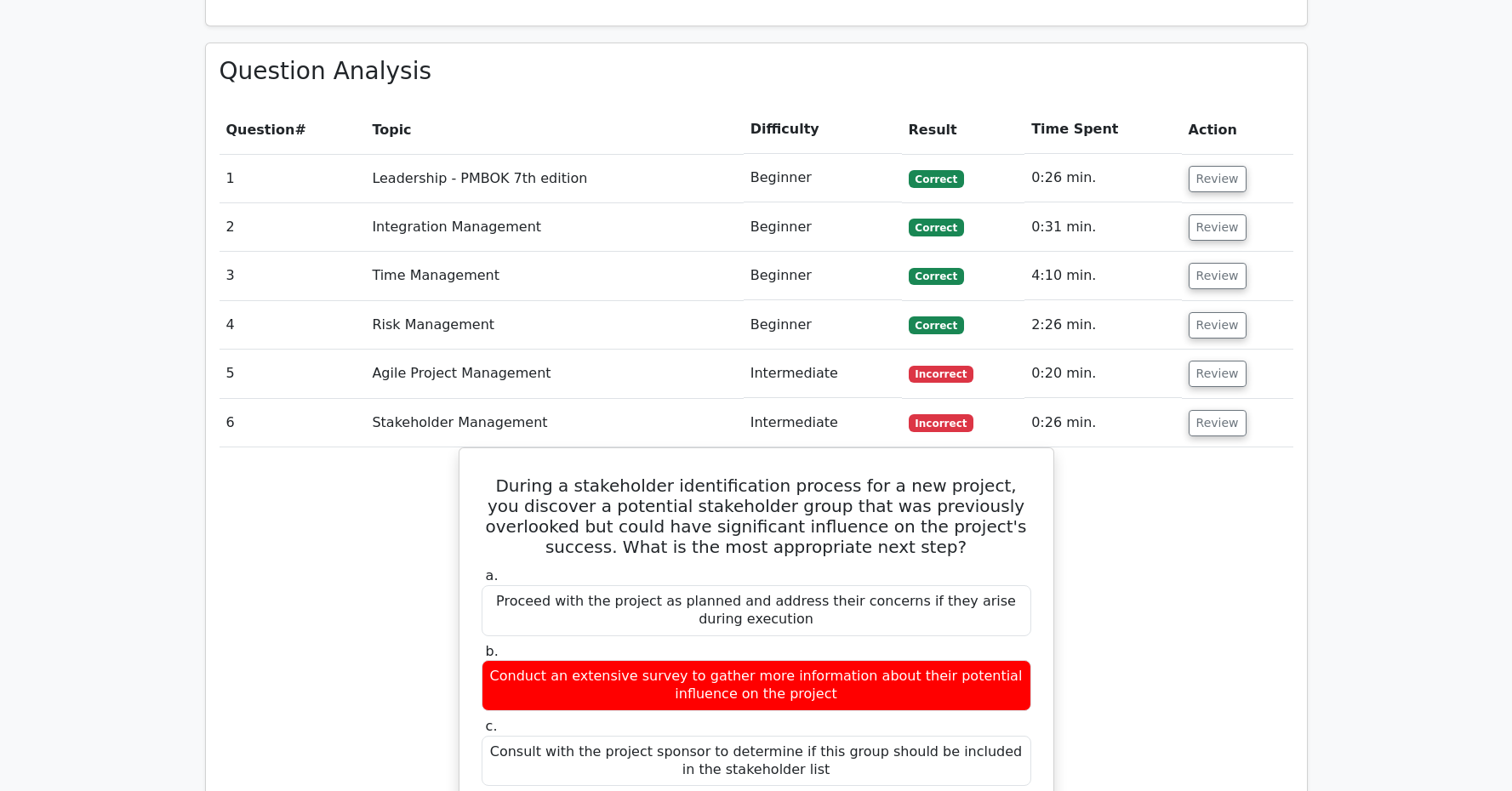
scroll to position [1465, 0]
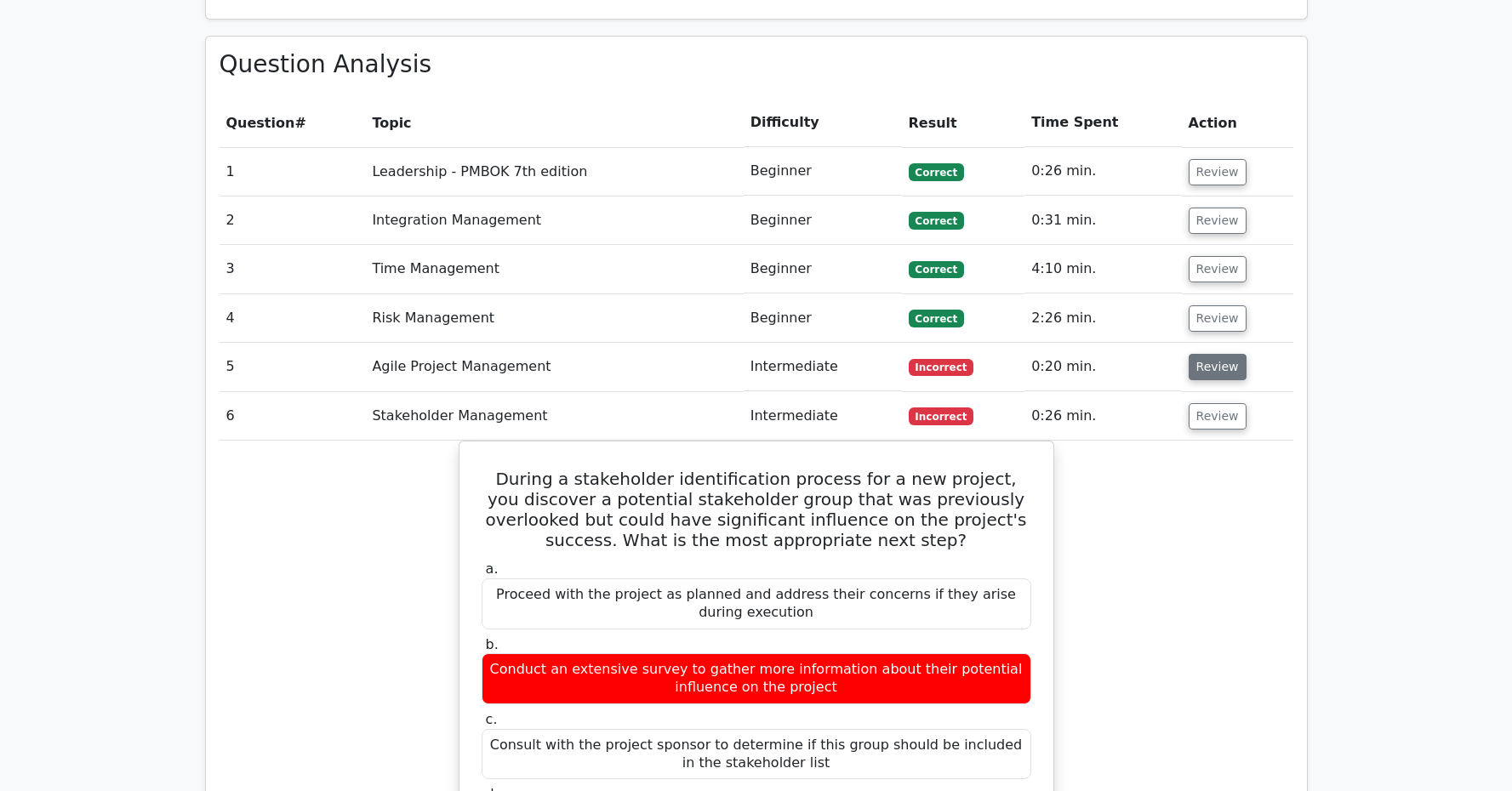
click at [1209, 354] on button "Review" at bounding box center [1217, 367] width 58 height 26
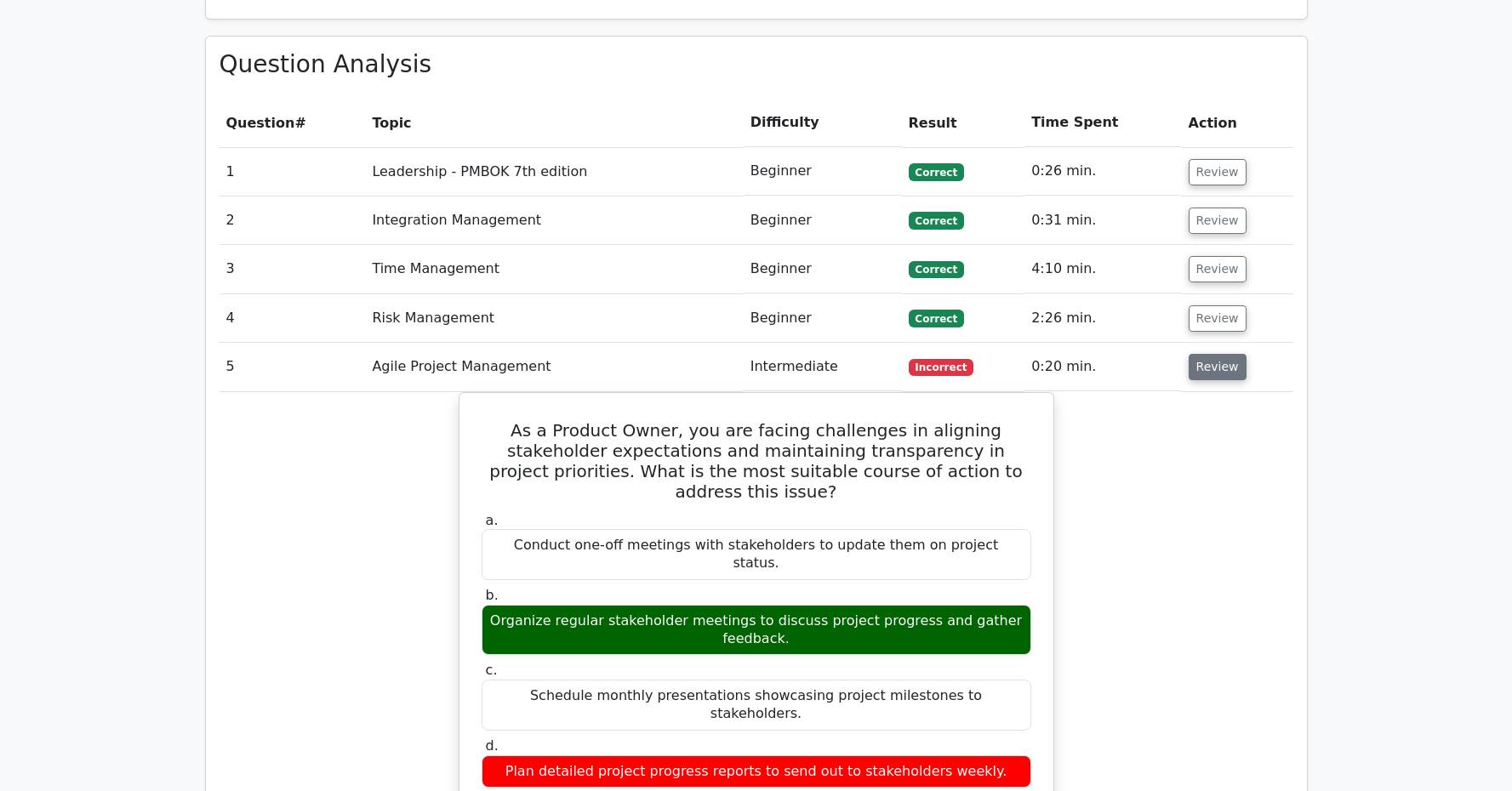
click at [1206, 354] on button "Review" at bounding box center [1217, 367] width 58 height 26
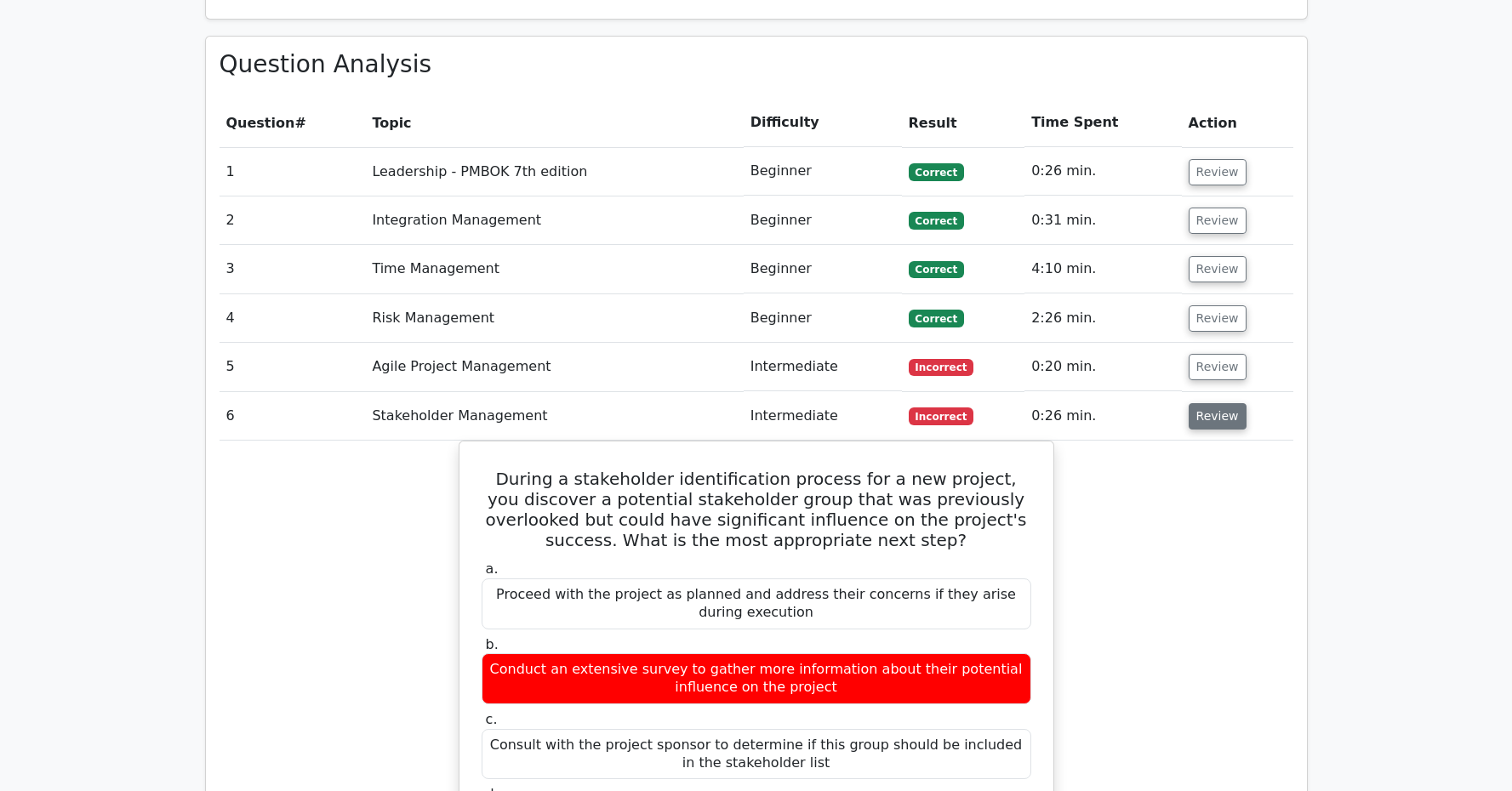
click at [1203, 403] on button "Review" at bounding box center [1217, 416] width 58 height 26
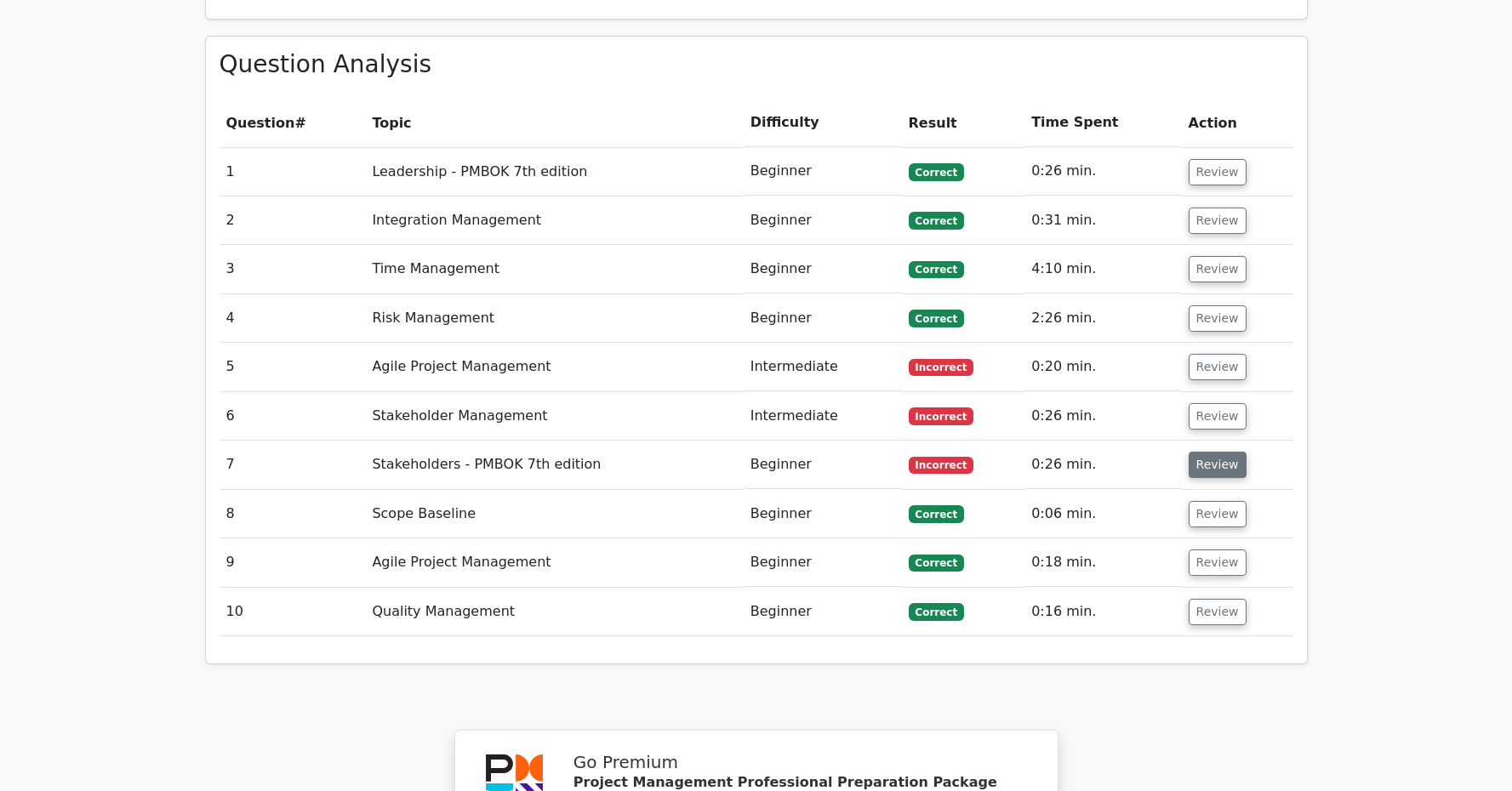
click at [1204, 451] on button "Review" at bounding box center [1217, 464] width 58 height 26
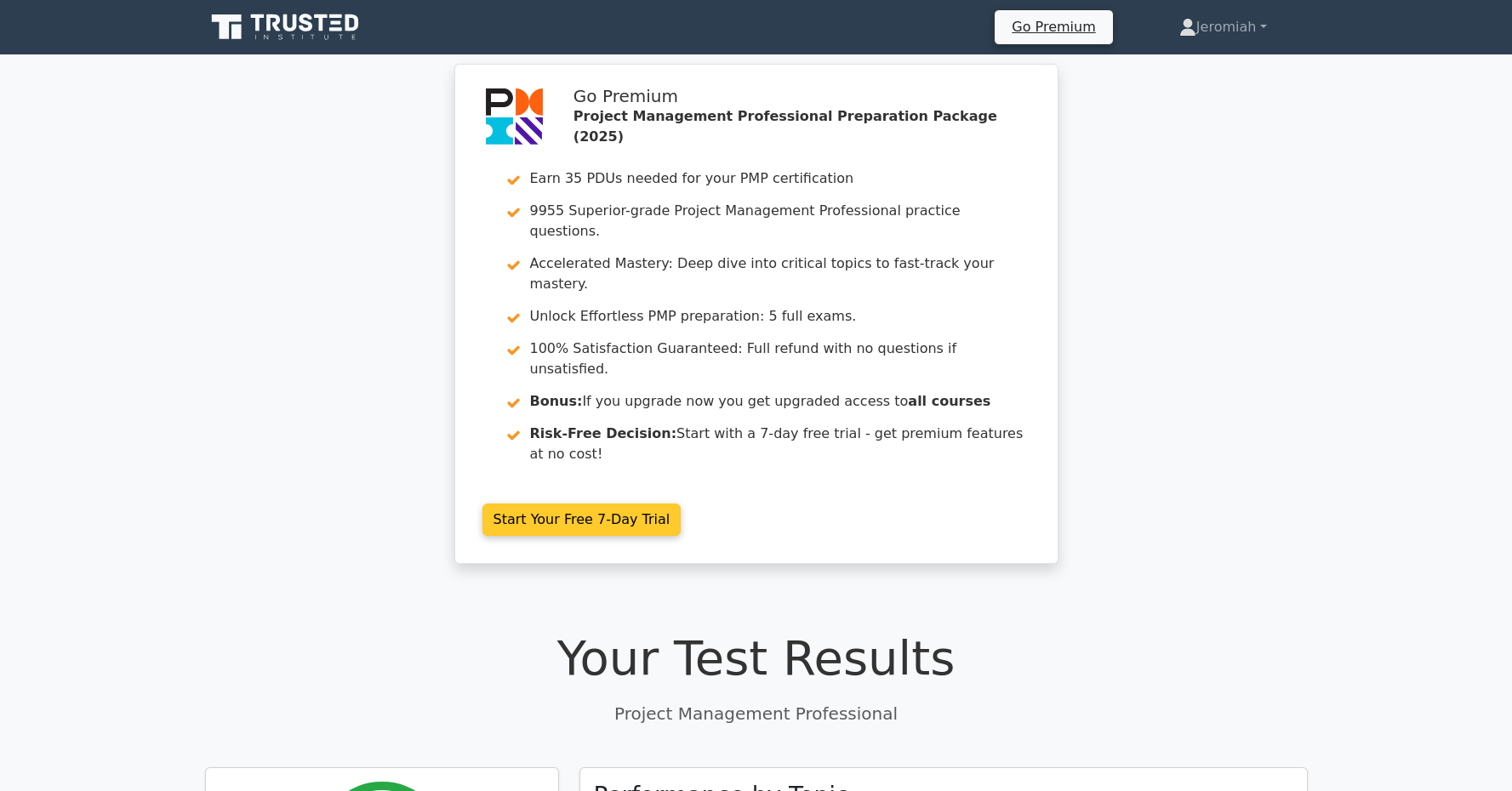
scroll to position [0, 0]
